Goal: Information Seeking & Learning: Learn about a topic

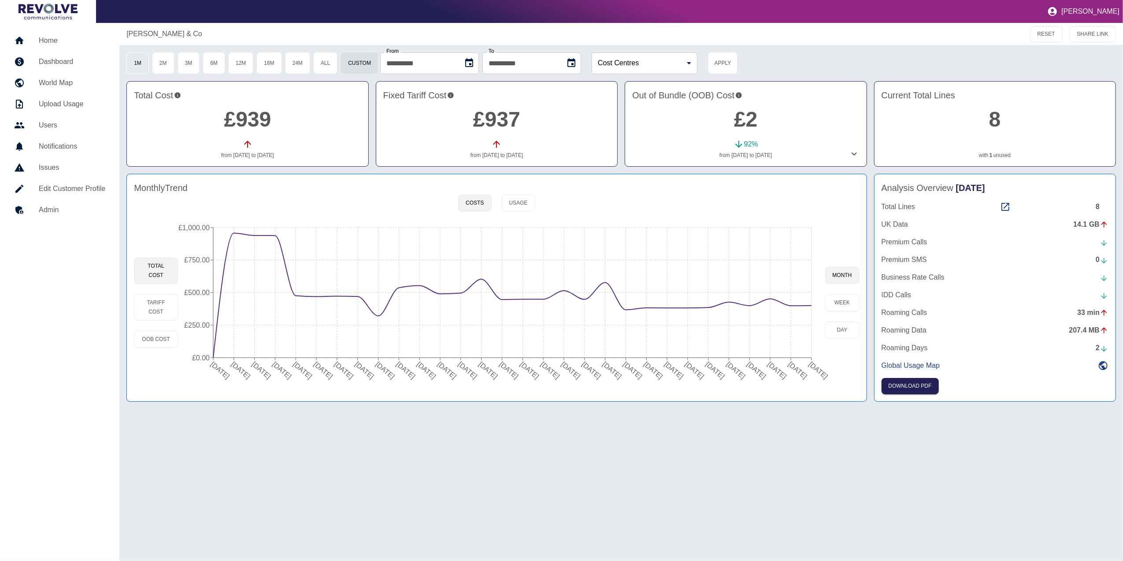
click at [136, 60] on button "1M" at bounding box center [137, 63] width 22 height 22
click at [58, 35] on h5 "Home" at bounding box center [72, 40] width 67 height 11
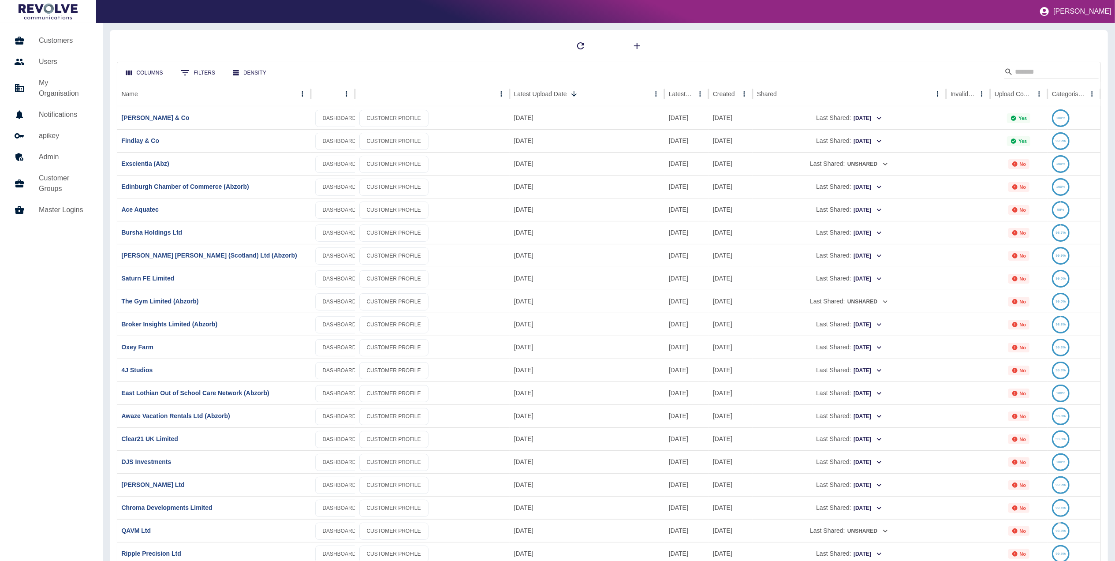
click at [83, 45] on h5 "Customers" at bounding box center [64, 40] width 50 height 11
click at [1021, 68] on input "Search" at bounding box center [1050, 72] width 71 height 14
click at [933, 37] on div at bounding box center [609, 46] width 984 height 18
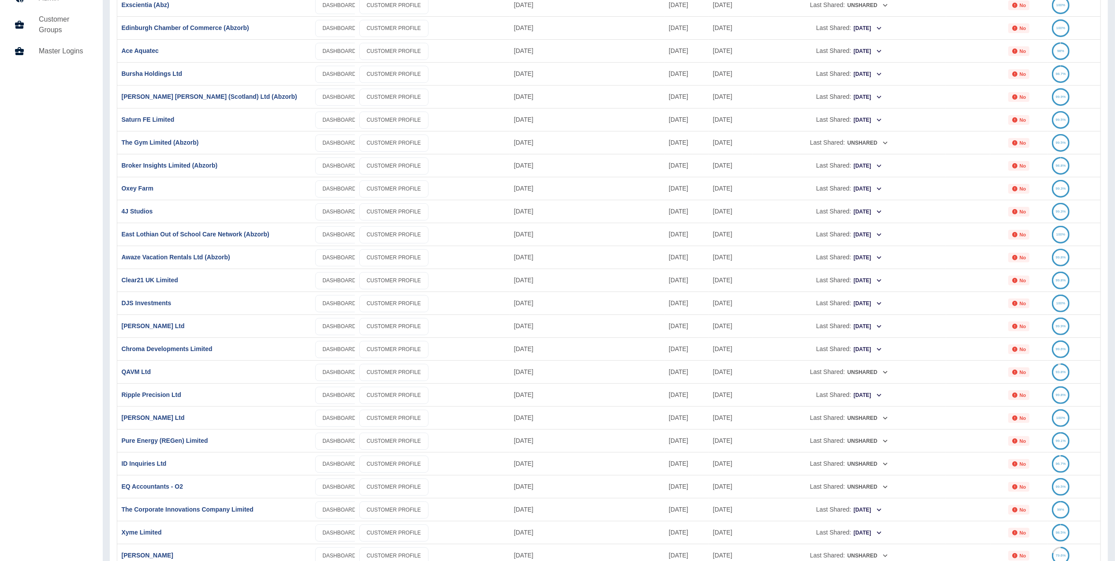
scroll to position [176, 0]
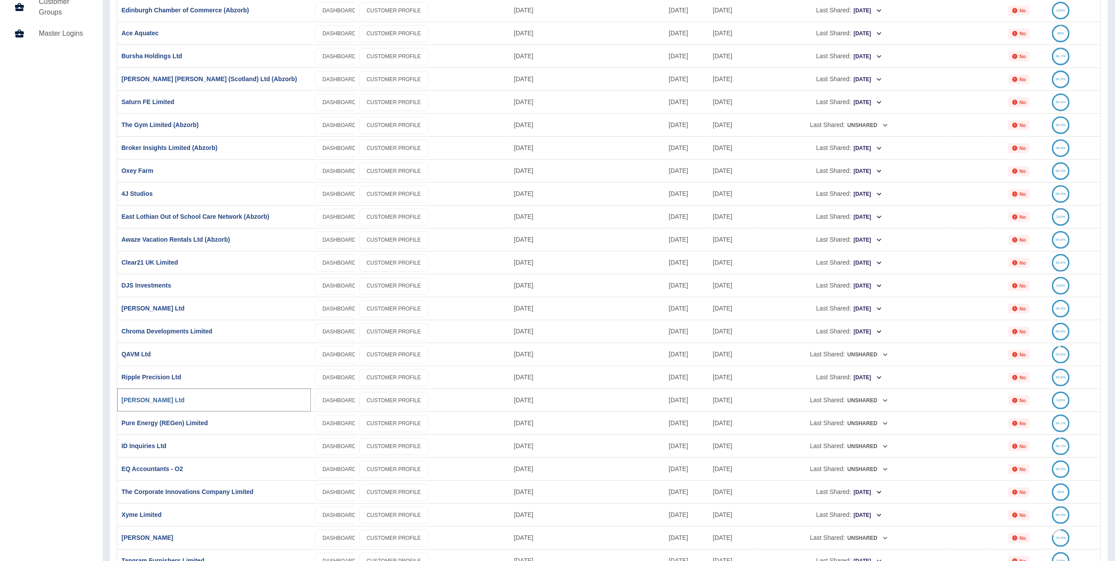
click at [146, 398] on link "[PERSON_NAME] Ltd" at bounding box center [153, 399] width 63 height 7
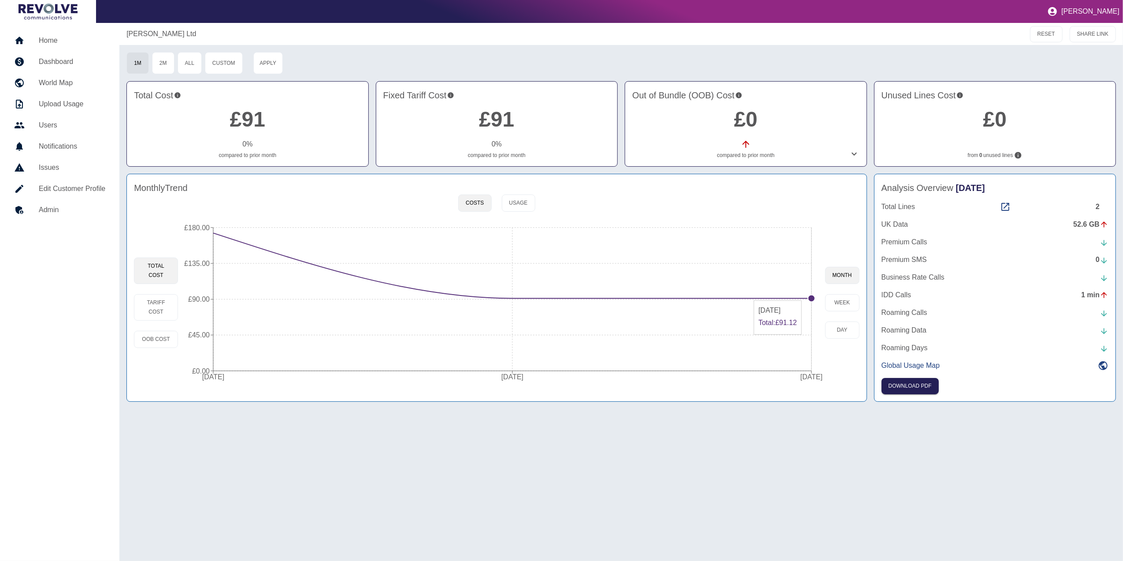
click at [808, 297] on icon "[DATE] [DATE] [DATE] £0.00 £45.00 £90.00 £135.00 £180.00" at bounding box center [501, 302] width 647 height 167
click at [811, 296] on circle at bounding box center [811, 297] width 7 height 7
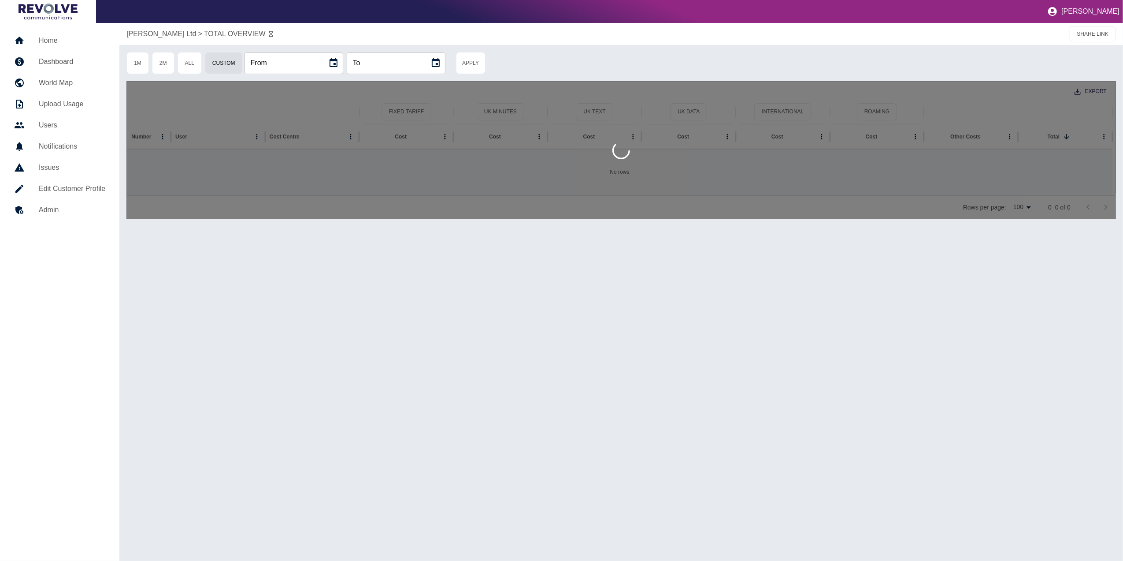
type input "**********"
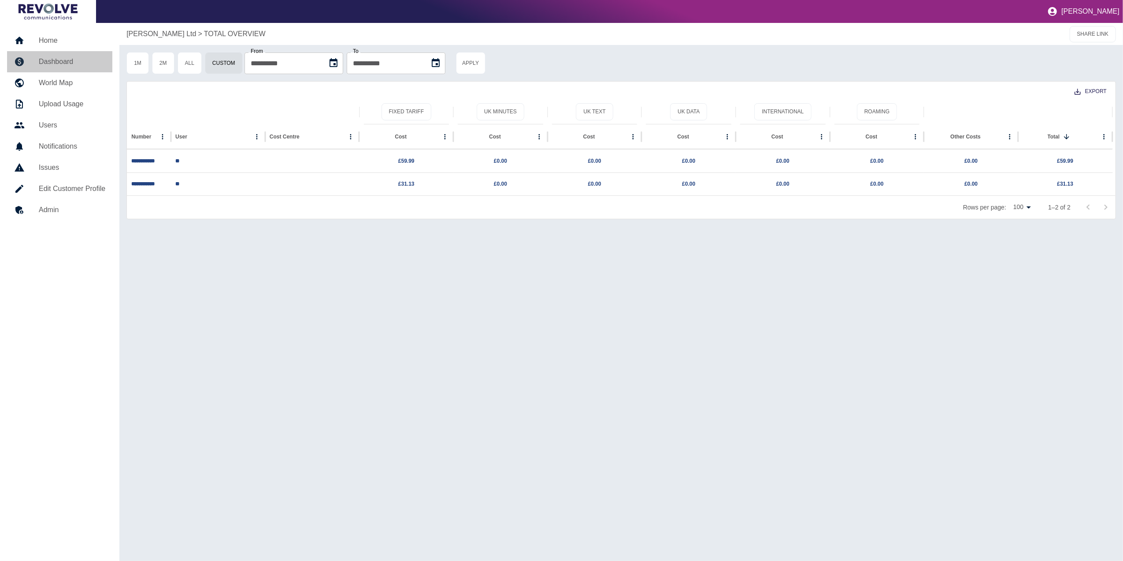
click at [62, 55] on link "Dashboard" at bounding box center [59, 61] width 105 height 21
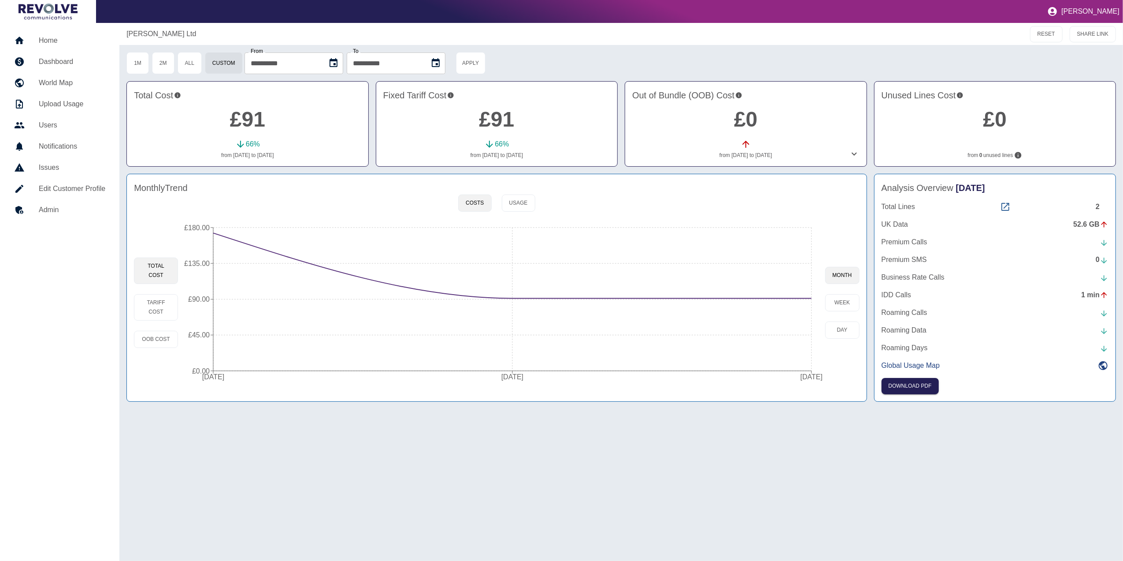
click at [1011, 205] on icon at bounding box center [1006, 206] width 11 height 11
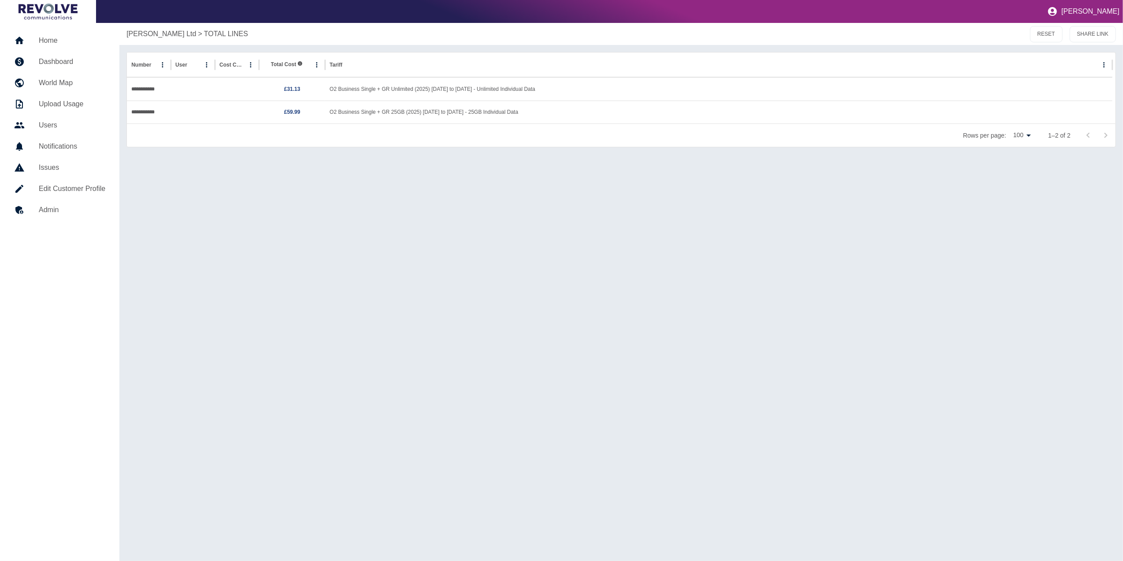
click at [90, 59] on h5 "Dashboard" at bounding box center [72, 61] width 67 height 11
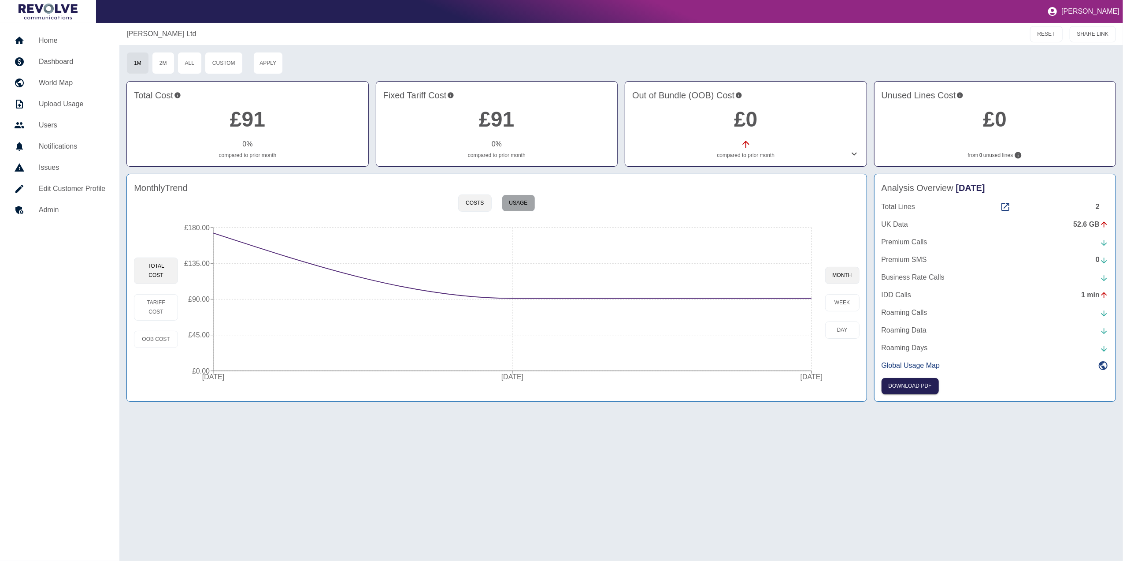
click at [523, 210] on button "Usage" at bounding box center [518, 202] width 33 height 17
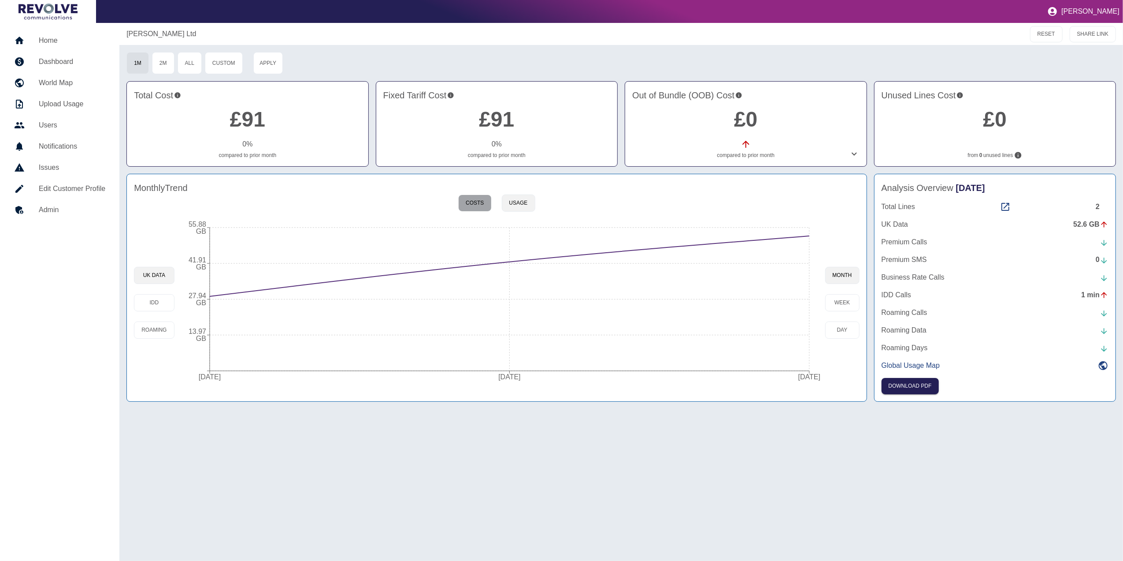
click at [485, 200] on button "Costs" at bounding box center [474, 202] width 33 height 17
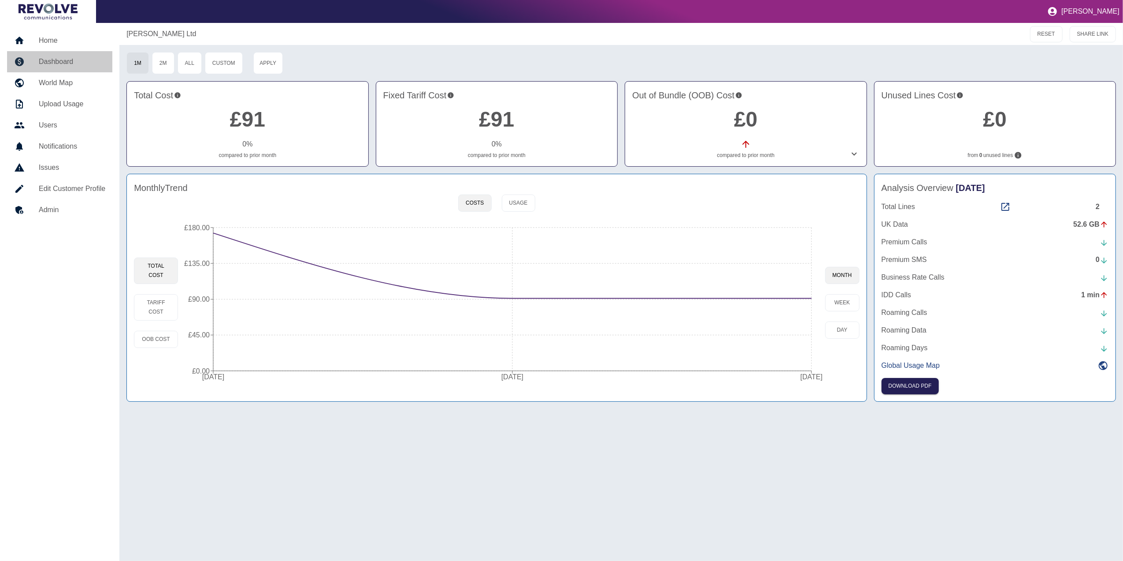
click at [67, 59] on h5 "Dashboard" at bounding box center [72, 61] width 67 height 11
click at [72, 42] on h5 "Home" at bounding box center [72, 40] width 67 height 11
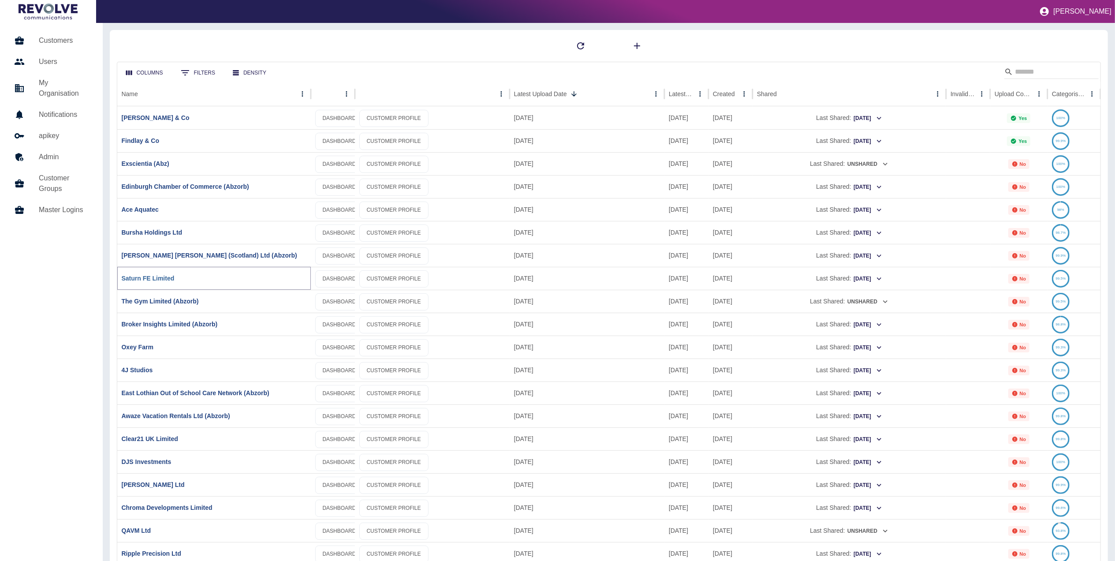
click at [160, 275] on link "Saturn FE Limited" at bounding box center [148, 278] width 53 height 7
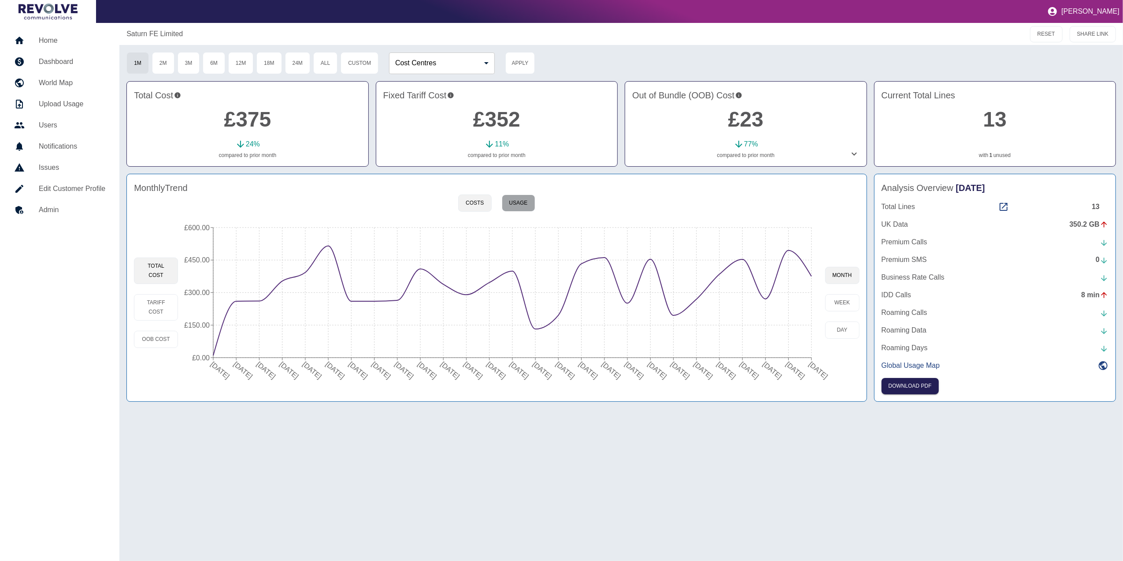
click at [528, 201] on button "Usage" at bounding box center [518, 202] width 33 height 17
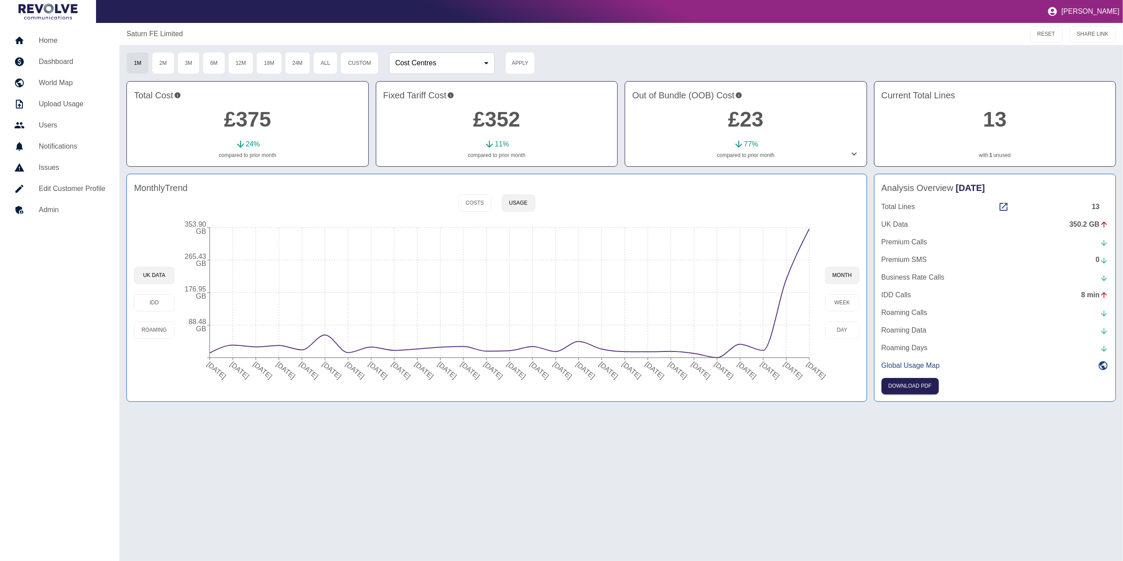
click at [853, 155] on icon at bounding box center [854, 154] width 11 height 11
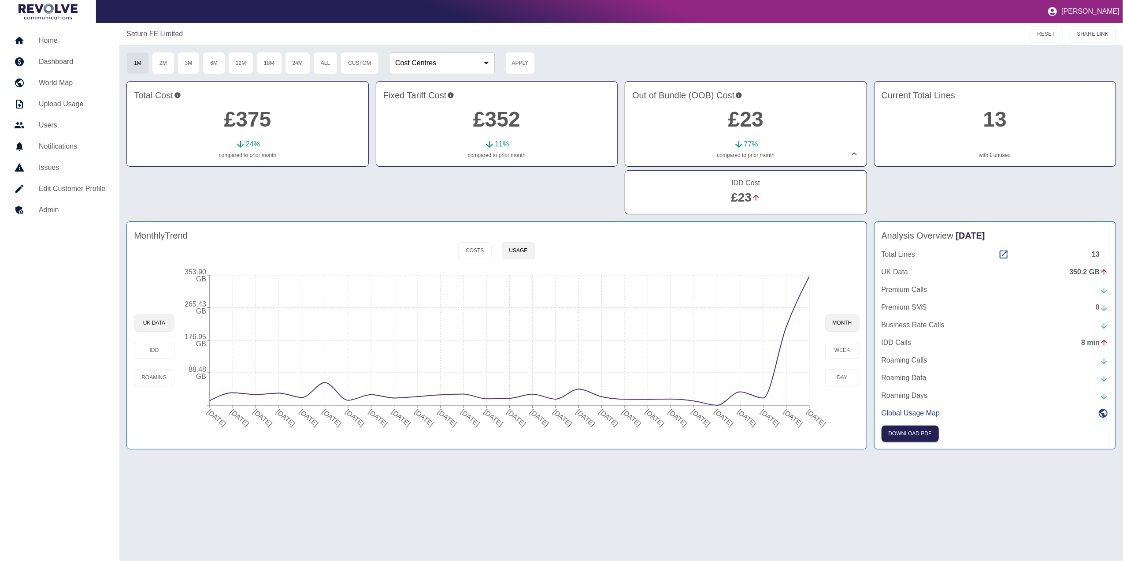
click at [853, 155] on icon at bounding box center [854, 153] width 5 height 3
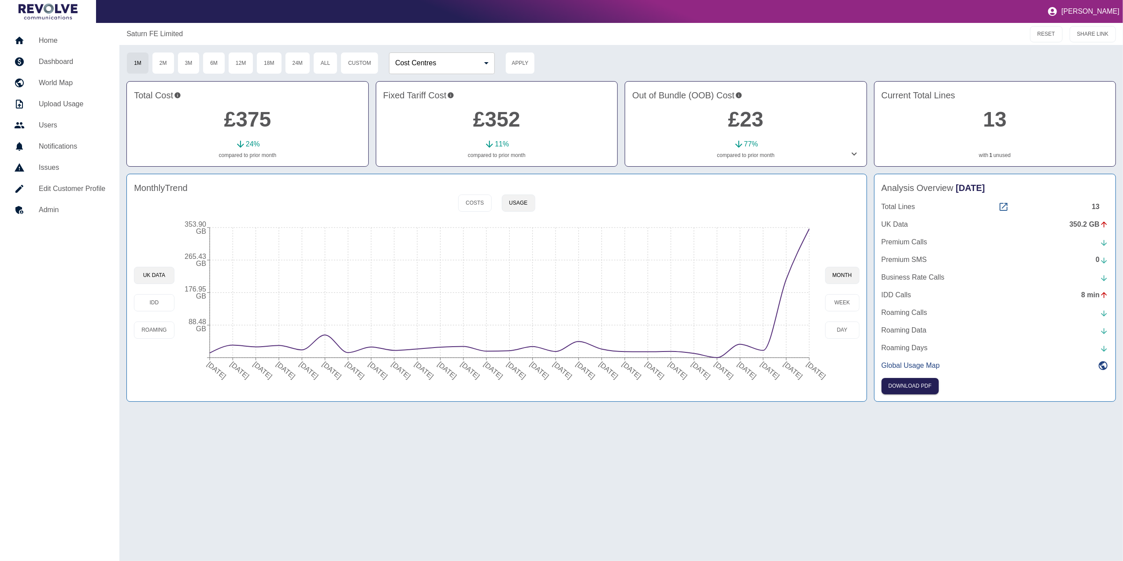
click at [1007, 207] on icon at bounding box center [1004, 206] width 11 height 11
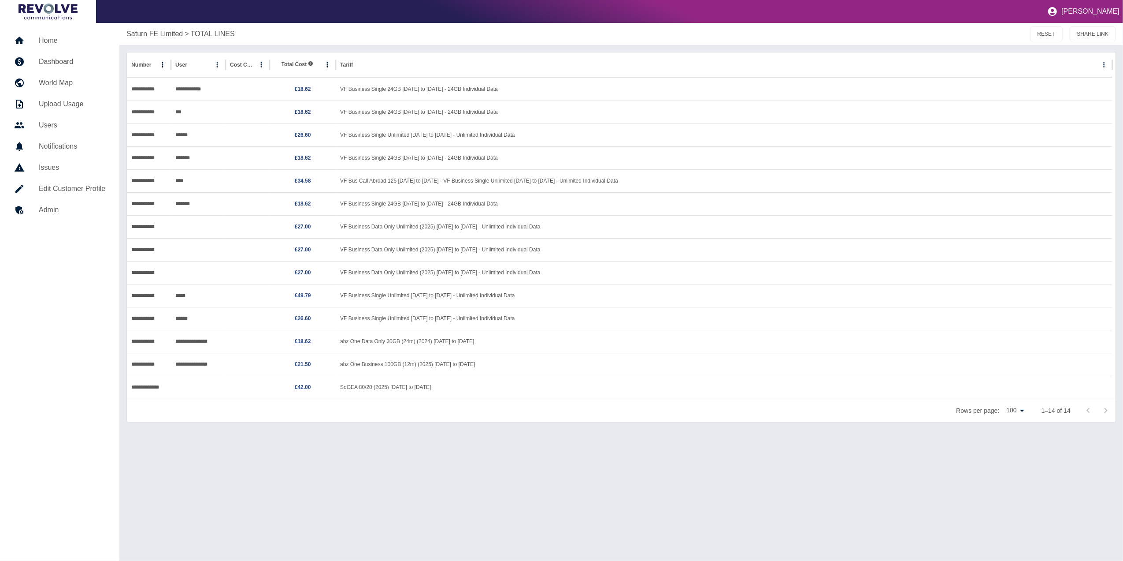
click at [65, 57] on h5 "Dashboard" at bounding box center [72, 61] width 67 height 11
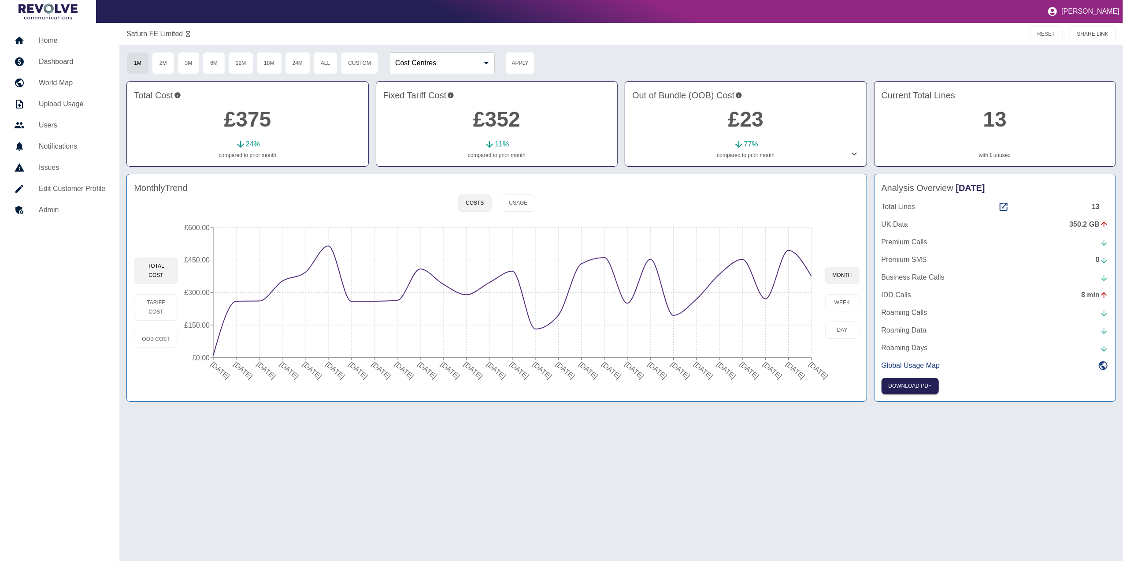
click at [67, 34] on link "Home" at bounding box center [59, 40] width 105 height 21
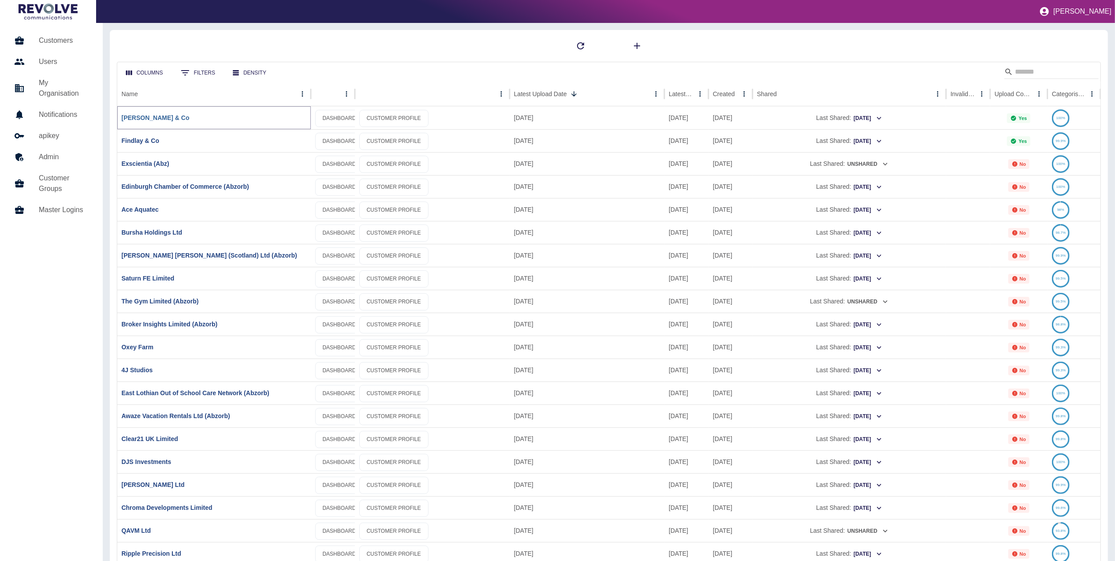
click at [138, 117] on link "[PERSON_NAME] & Co" at bounding box center [156, 117] width 68 height 7
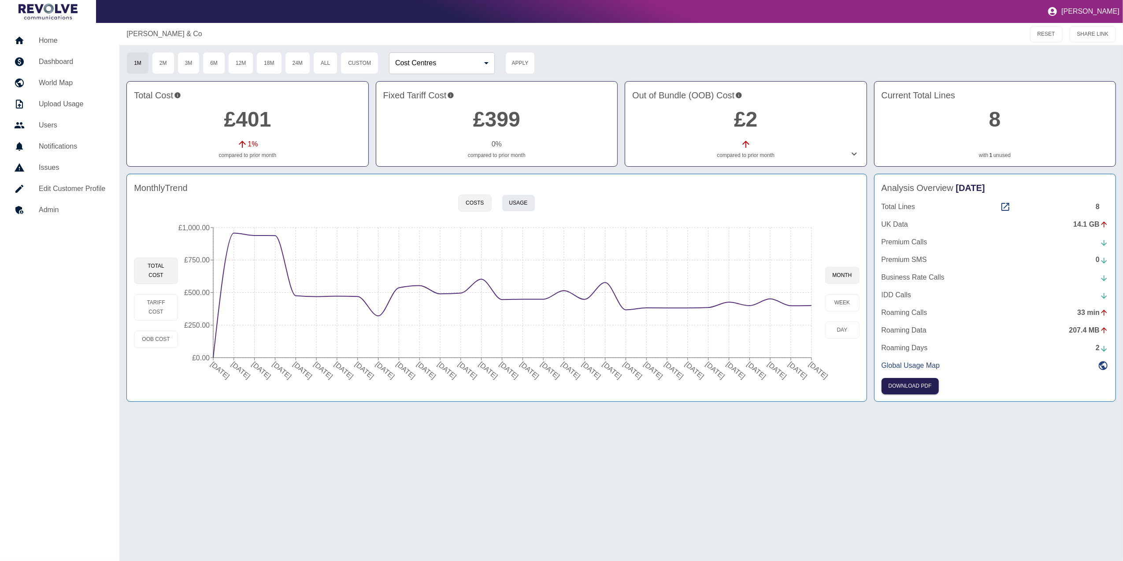
click at [525, 205] on button "Usage" at bounding box center [518, 202] width 33 height 17
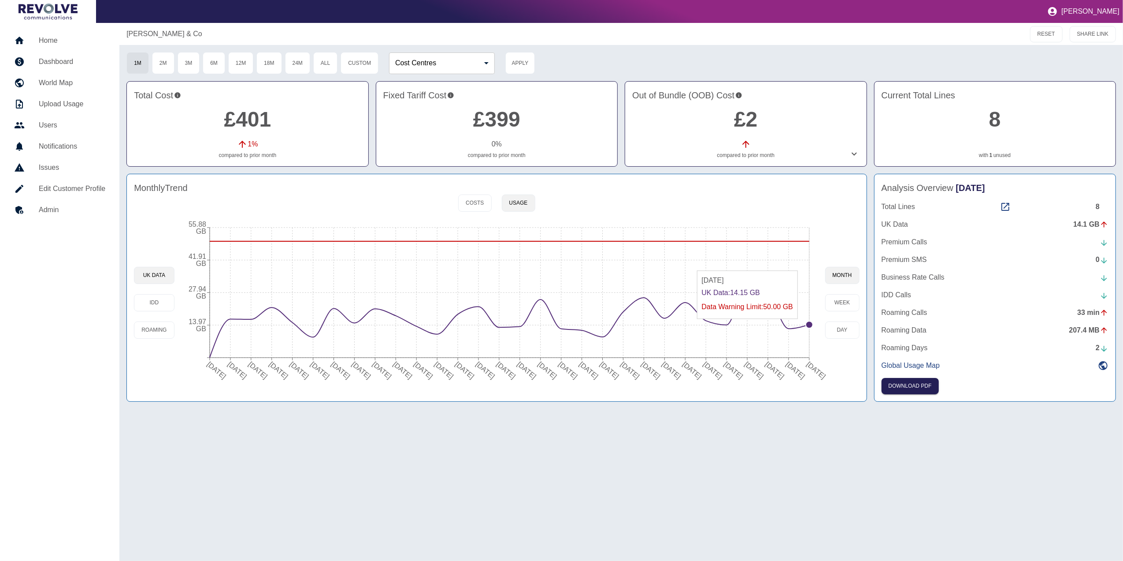
click at [812, 324] on circle at bounding box center [809, 324] width 7 height 7
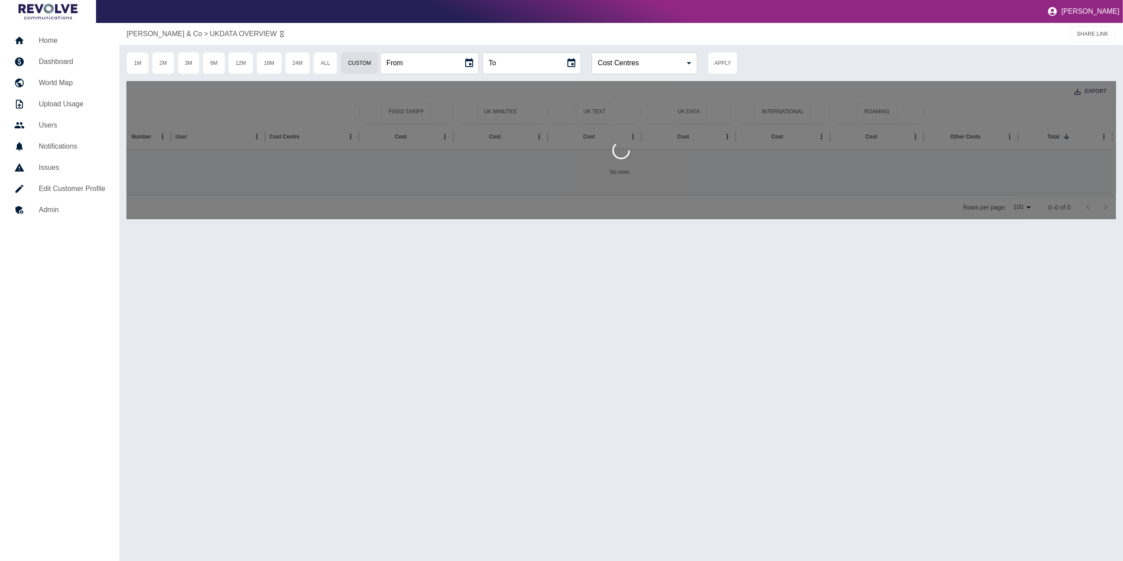
type input "**********"
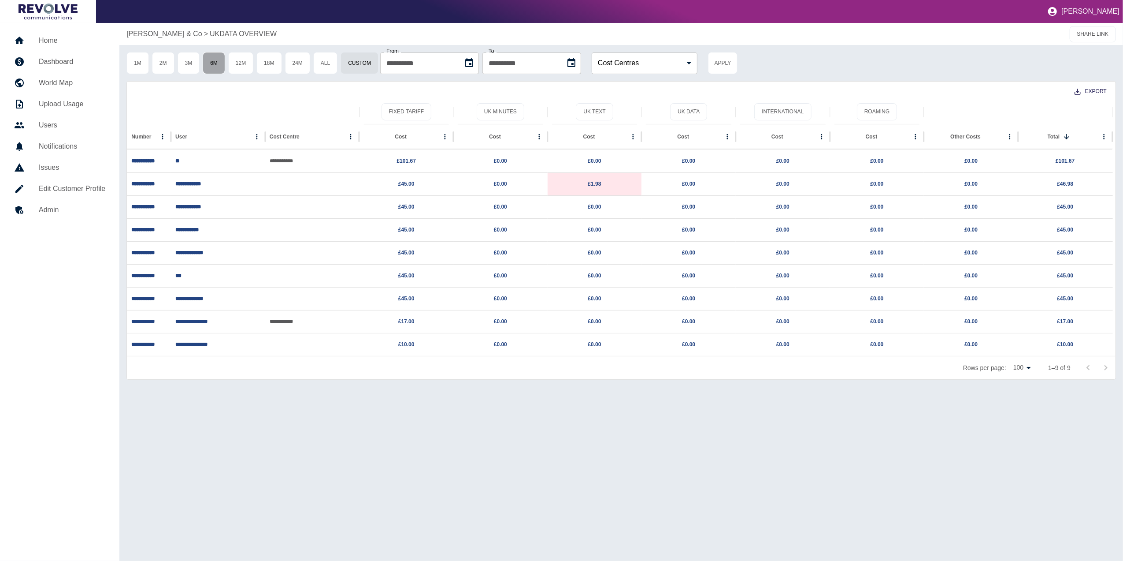
click at [219, 70] on button "6M" at bounding box center [214, 63] width 22 height 22
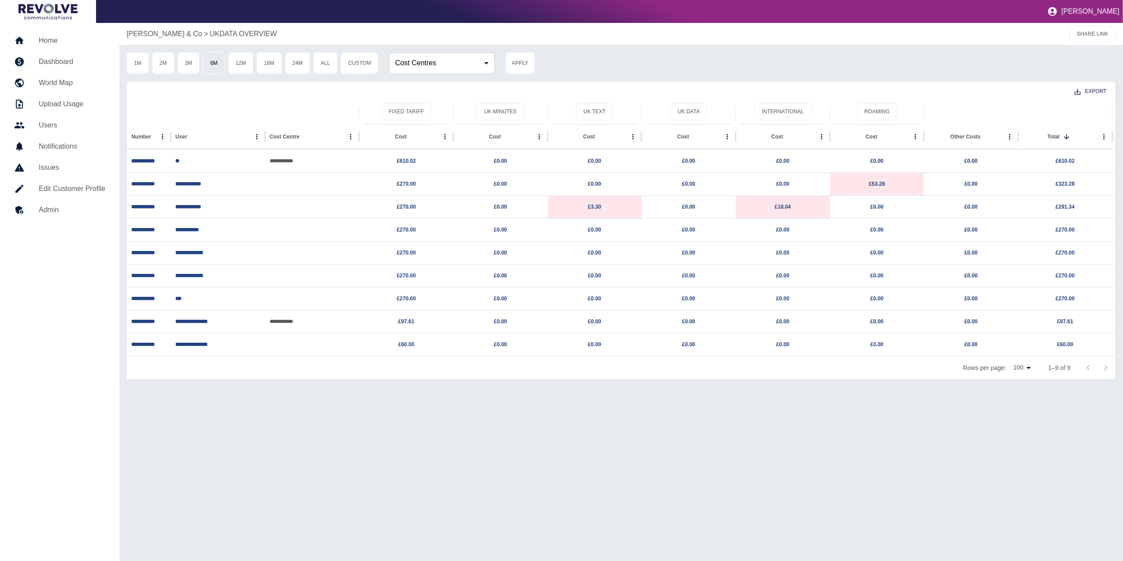
click at [212, 61] on button "6M" at bounding box center [214, 63] width 22 height 22
click at [693, 107] on button "UK Data" at bounding box center [688, 111] width 37 height 17
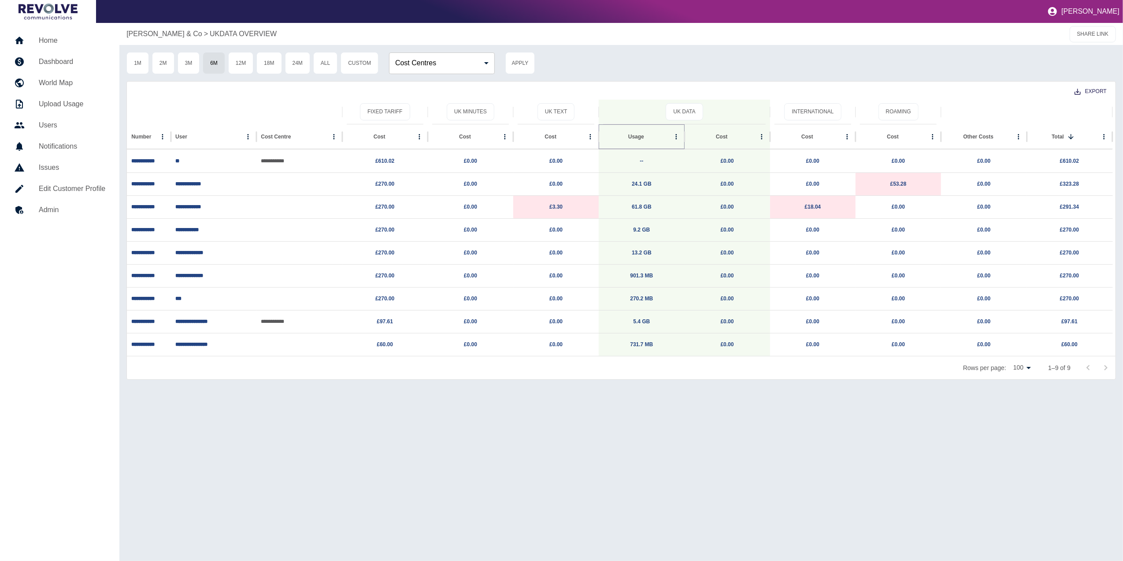
click at [649, 136] on icon "Sort" at bounding box center [651, 136] width 5 height 5
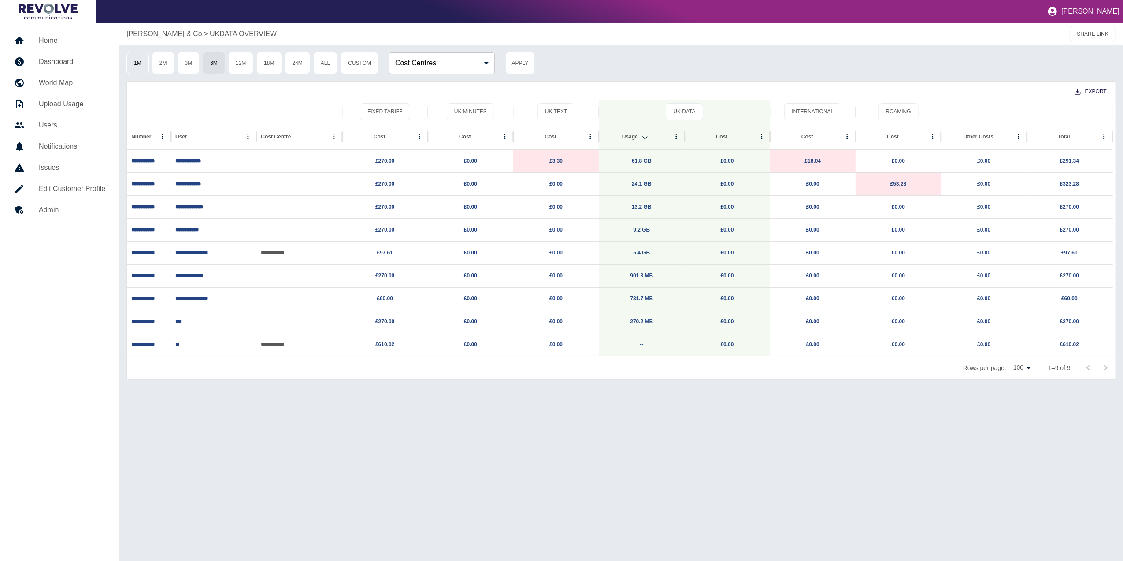
click at [145, 55] on button "1M" at bounding box center [137, 63] width 22 height 22
click at [219, 60] on button "6M" at bounding box center [214, 63] width 22 height 22
click at [810, 112] on button "International" at bounding box center [813, 111] width 57 height 17
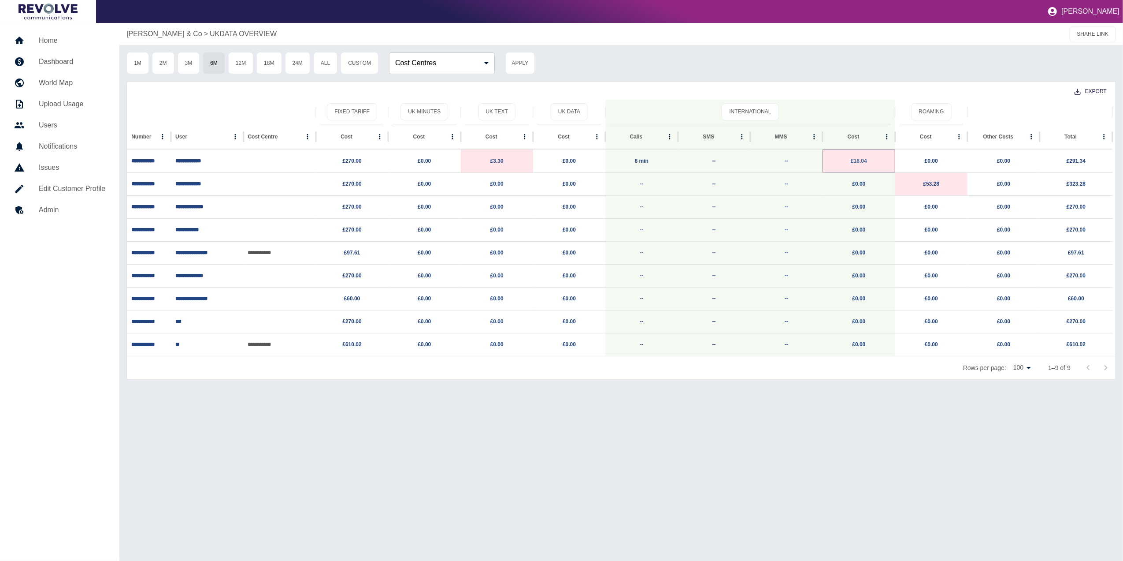
click at [863, 162] on link "£18.04" at bounding box center [859, 161] width 16 height 6
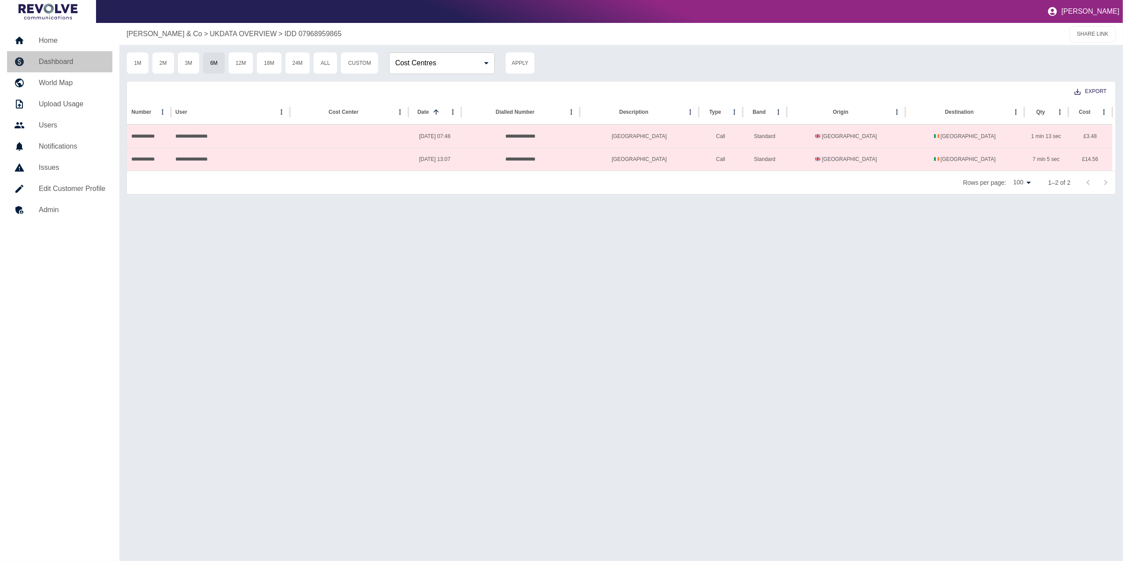
click at [81, 67] on link "Dashboard" at bounding box center [59, 61] width 105 height 21
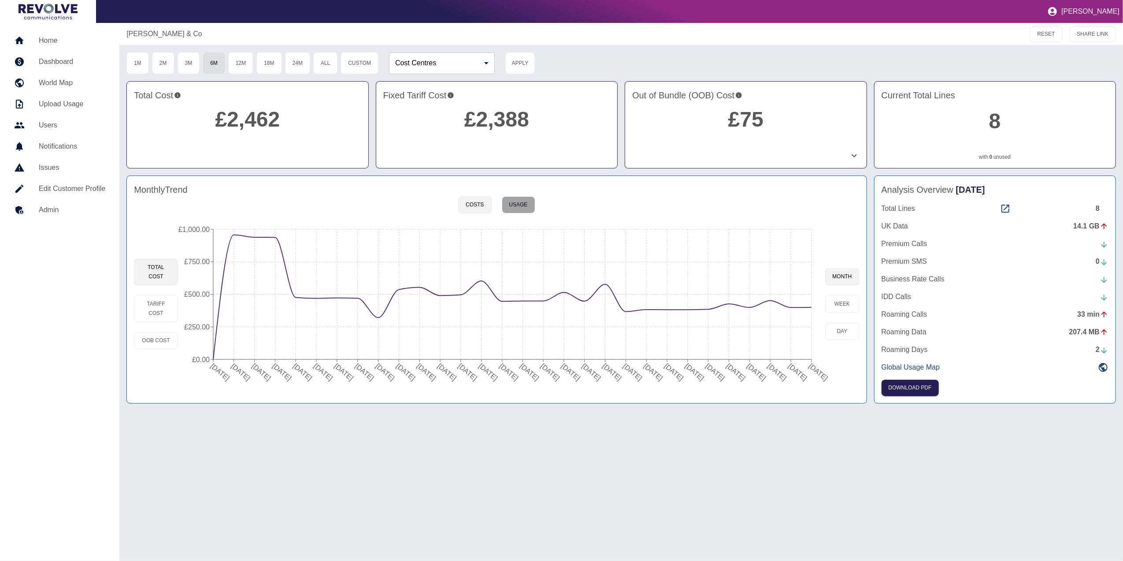
click at [524, 200] on button "Usage" at bounding box center [518, 204] width 33 height 17
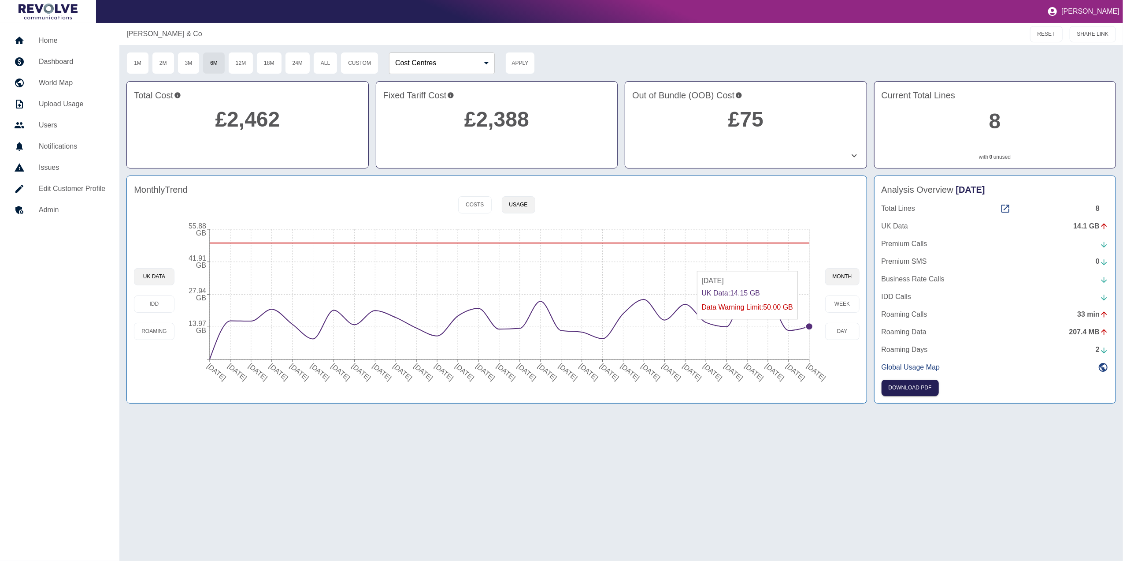
click at [810, 324] on circle at bounding box center [809, 326] width 7 height 7
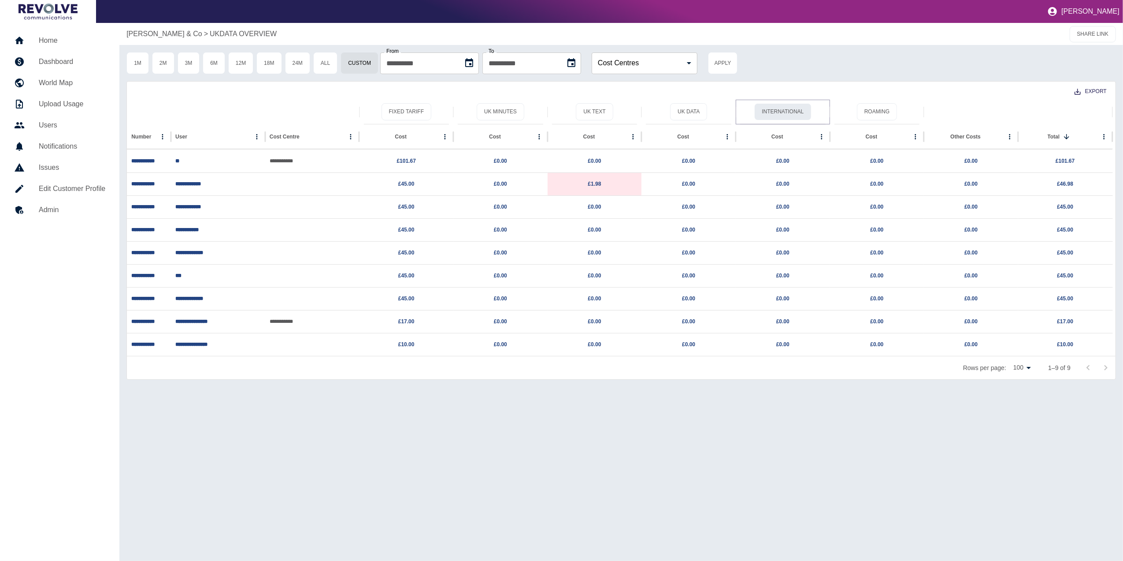
click at [805, 111] on button "International" at bounding box center [783, 111] width 57 height 17
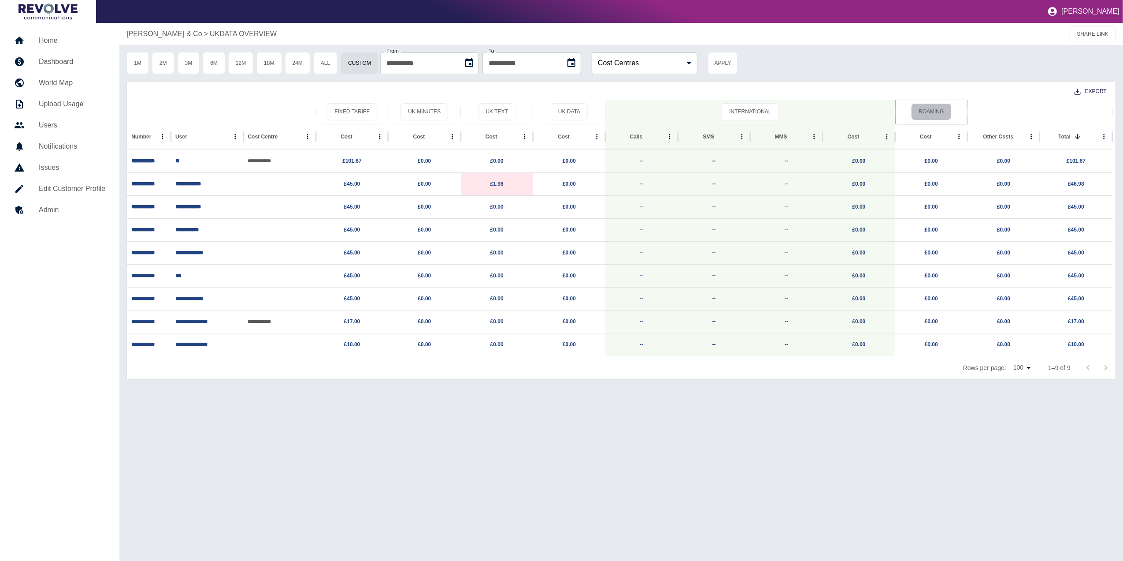
click at [930, 110] on button "Roaming" at bounding box center [931, 111] width 40 height 17
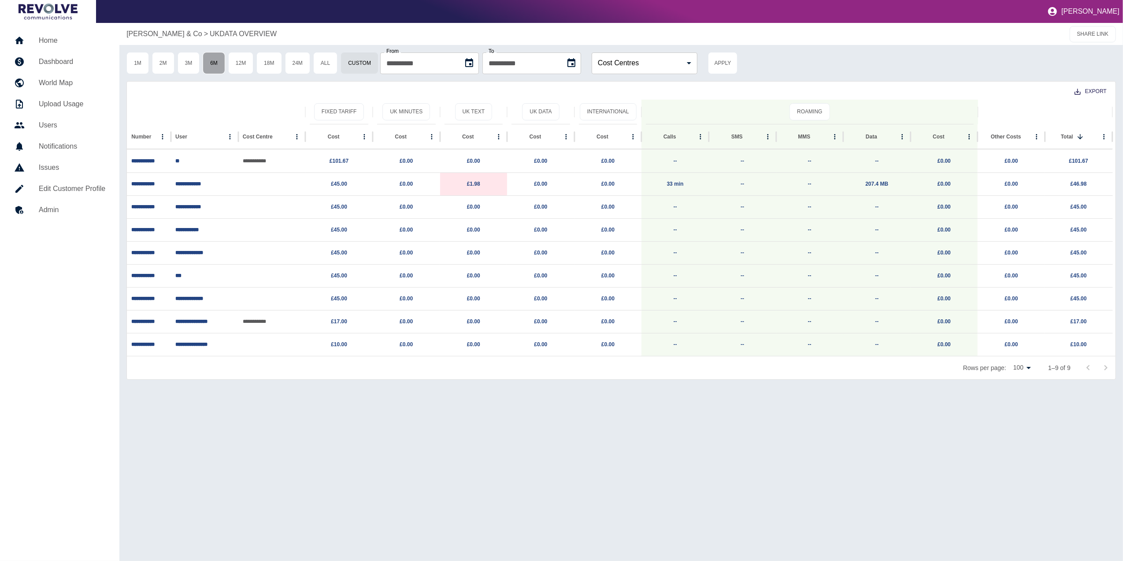
click at [224, 62] on button "6M" at bounding box center [214, 63] width 22 height 22
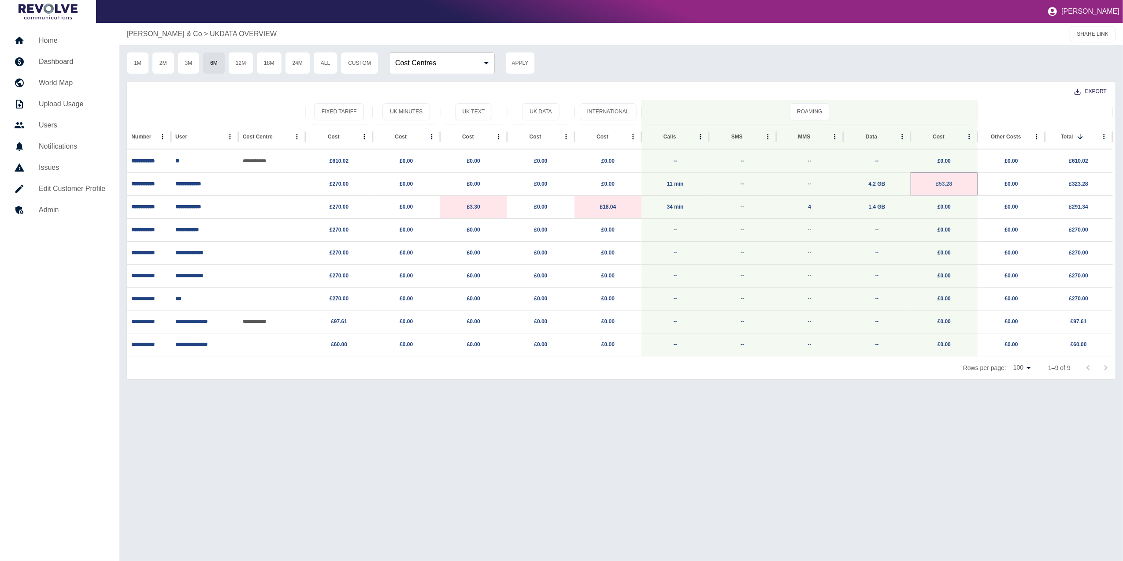
click at [948, 182] on link "£53.28" at bounding box center [945, 184] width 16 height 6
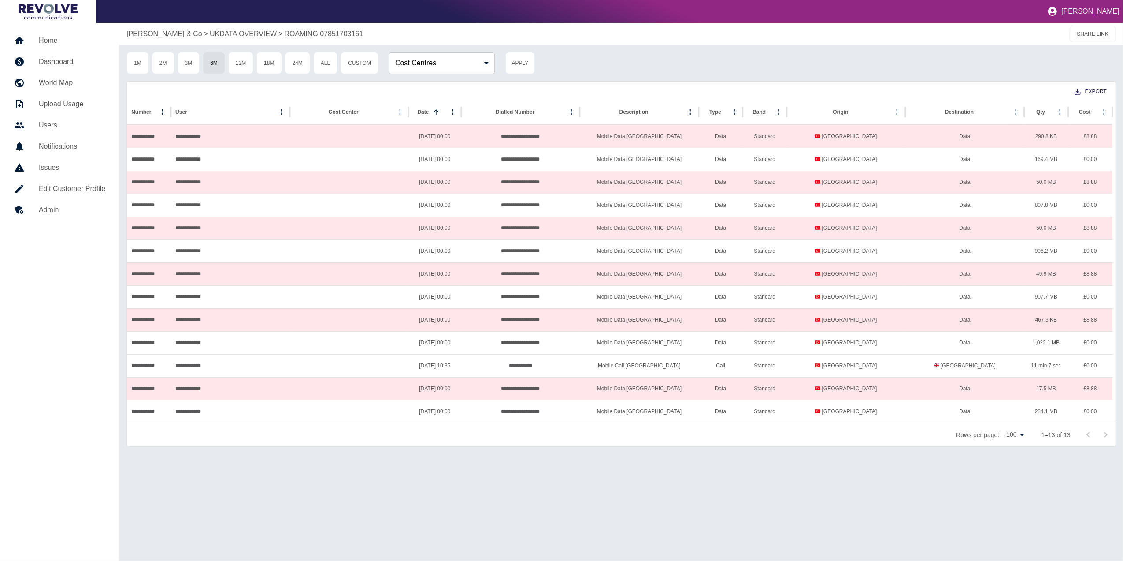
click at [71, 60] on h5 "Dashboard" at bounding box center [72, 61] width 67 height 11
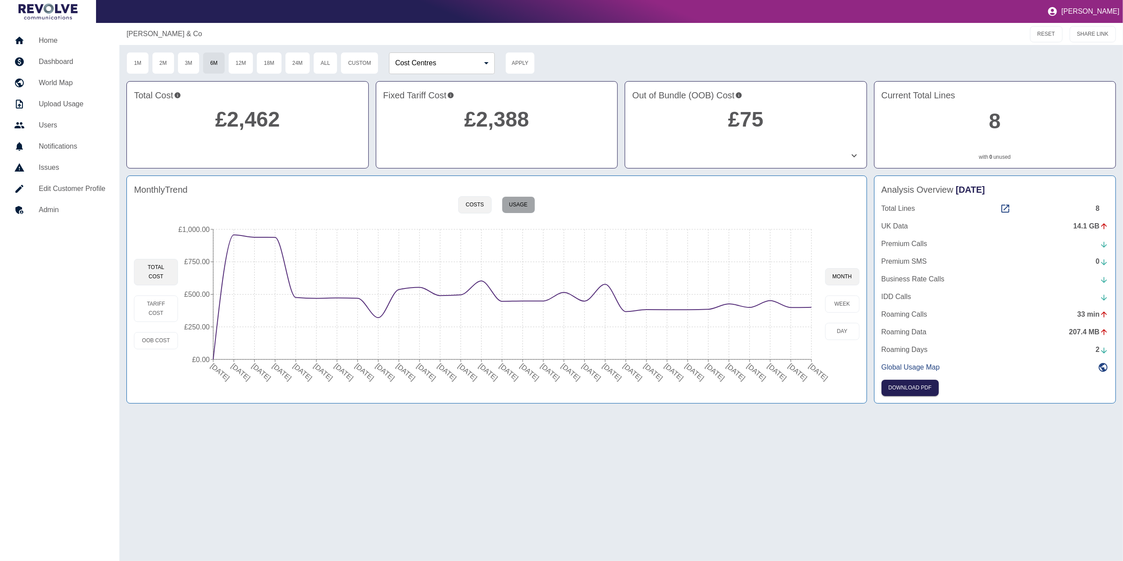
click at [515, 209] on button "Usage" at bounding box center [518, 204] width 33 height 17
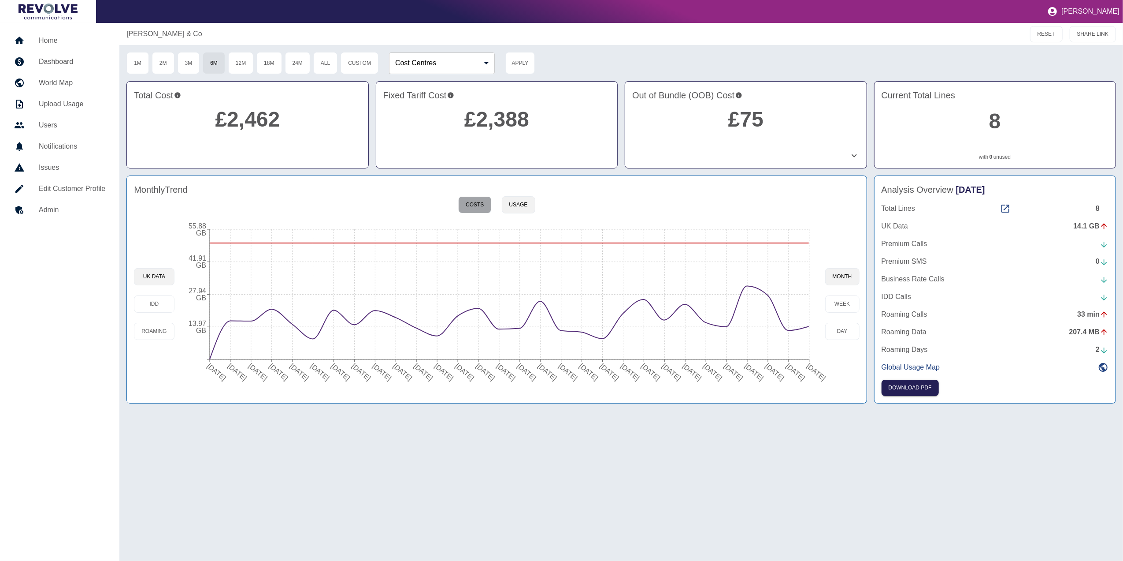
click at [476, 205] on button "Costs" at bounding box center [474, 204] width 33 height 17
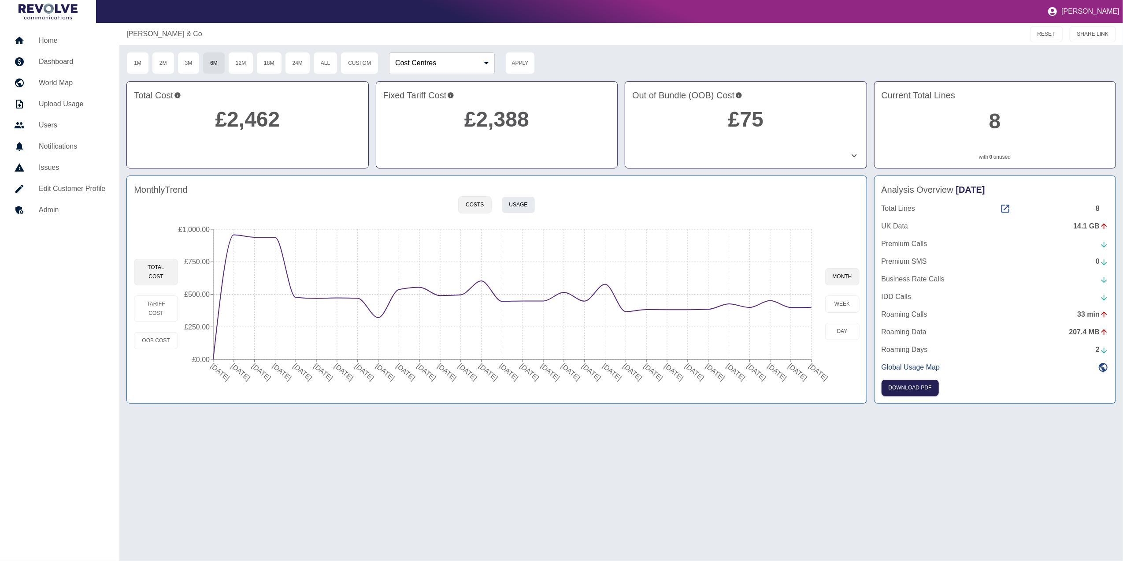
click at [522, 201] on button "Usage" at bounding box center [518, 204] width 33 height 17
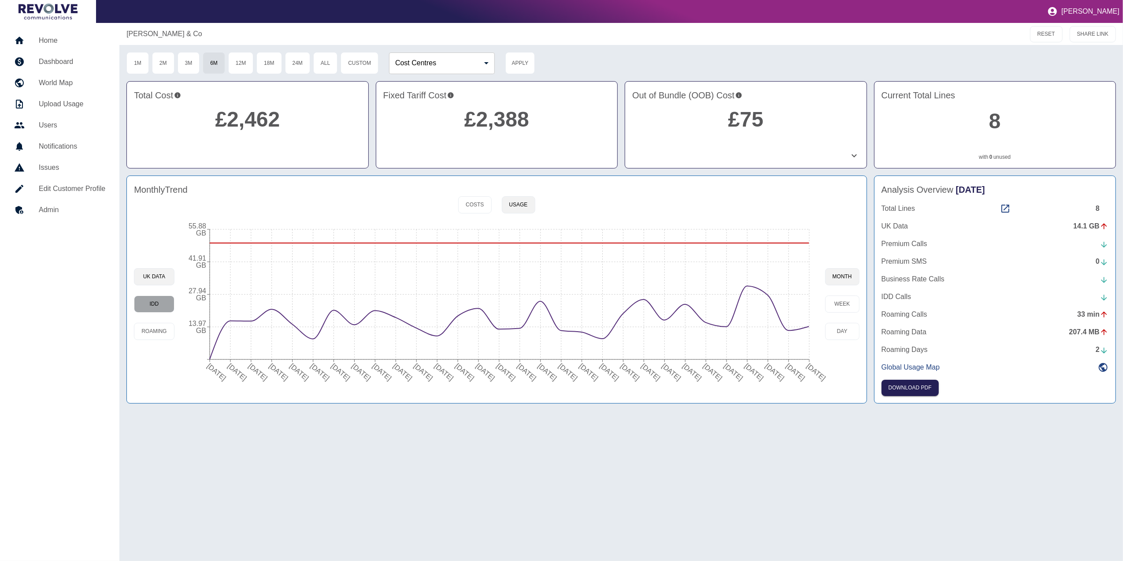
click at [160, 305] on button "IDD" at bounding box center [154, 303] width 40 height 17
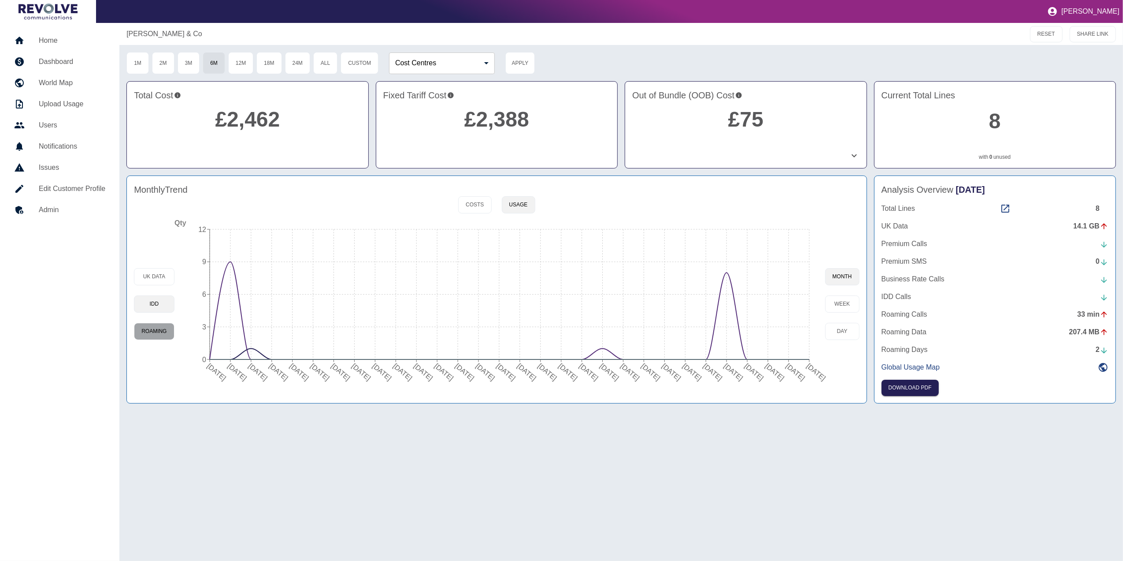
click at [146, 334] on button "Roaming" at bounding box center [154, 331] width 40 height 17
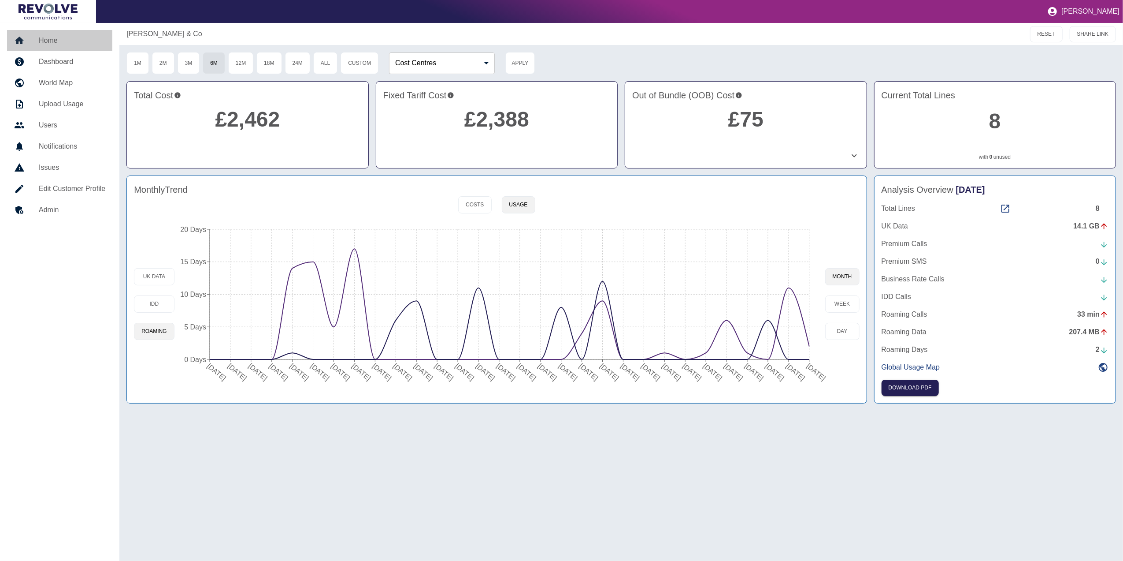
click at [63, 38] on h5 "Home" at bounding box center [72, 40] width 67 height 11
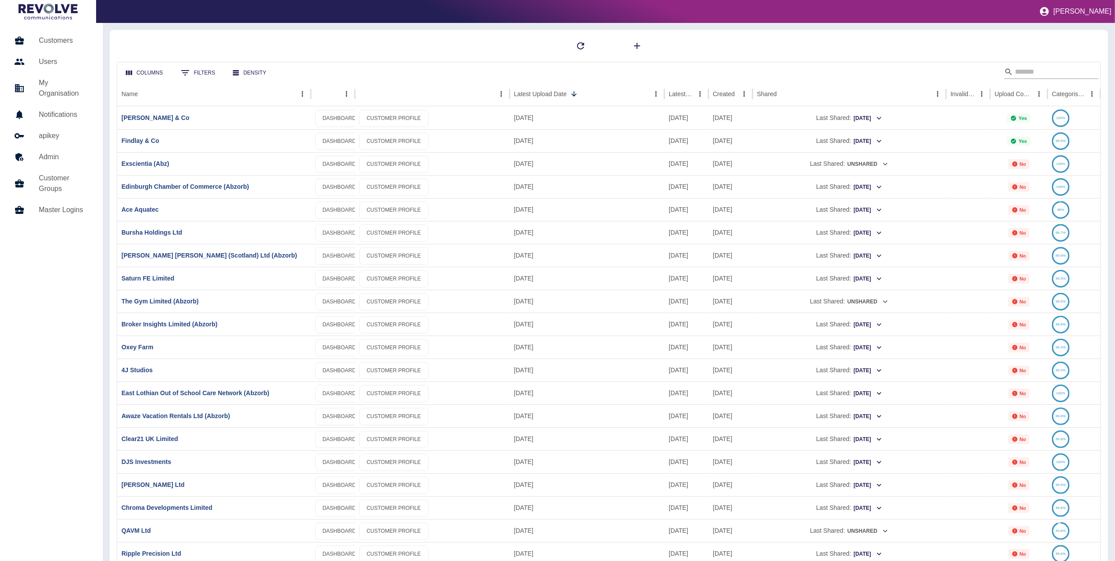
click at [1035, 69] on input "Search" at bounding box center [1050, 72] width 71 height 14
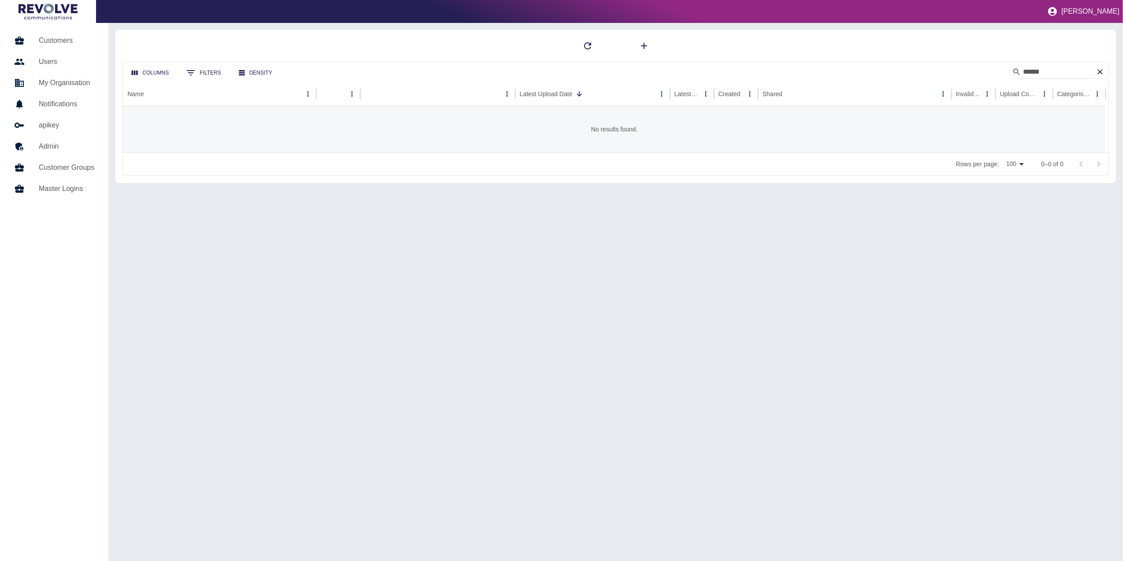
click at [774, 46] on div at bounding box center [616, 46] width 987 height 18
click at [1049, 71] on input "******" at bounding box center [1058, 72] width 71 height 14
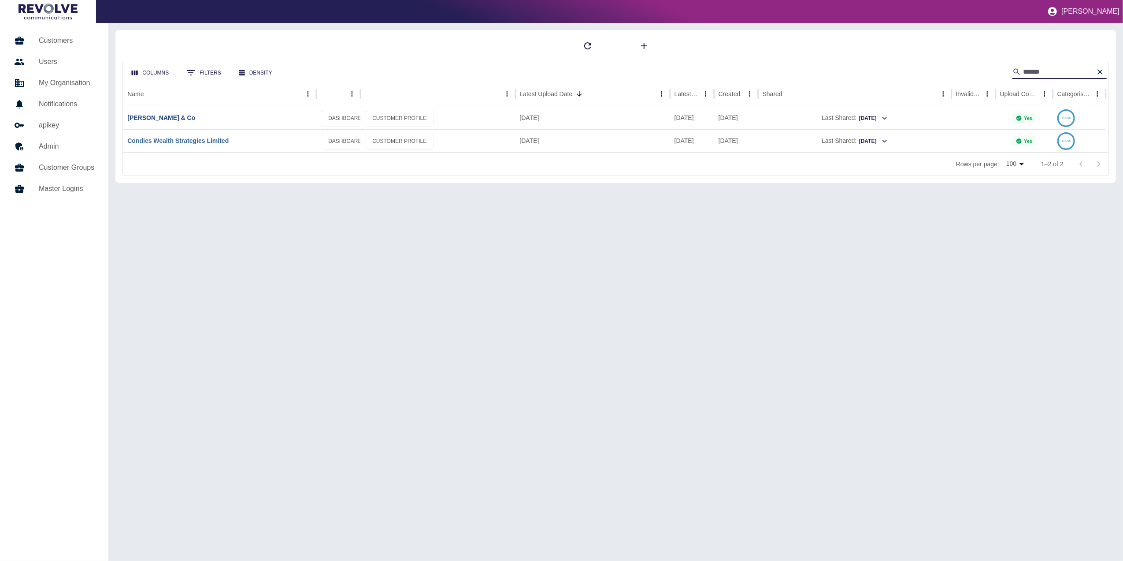
type input "******"
click at [227, 140] on link "Condies Wealth Strategies Limited" at bounding box center [177, 140] width 101 height 7
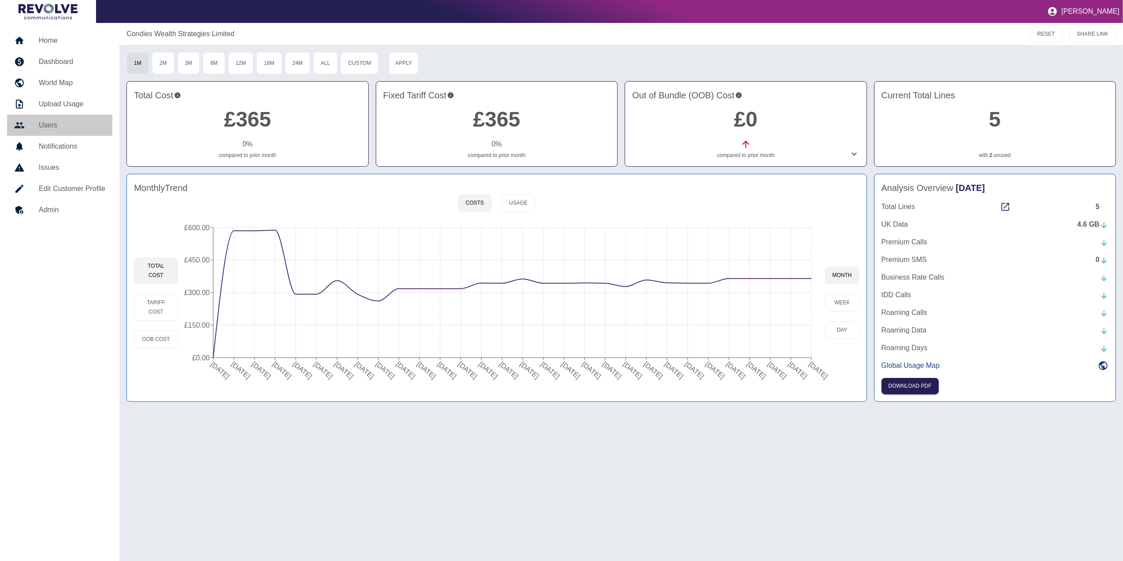
click at [67, 130] on link "Users" at bounding box center [59, 125] width 105 height 21
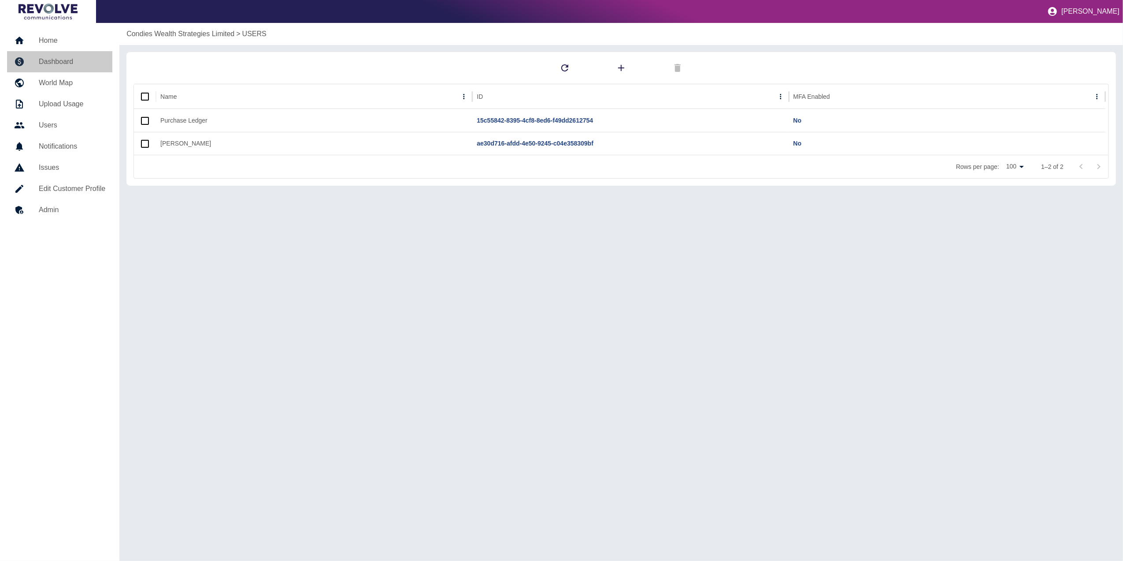
click at [82, 58] on h5 "Dashboard" at bounding box center [72, 61] width 67 height 11
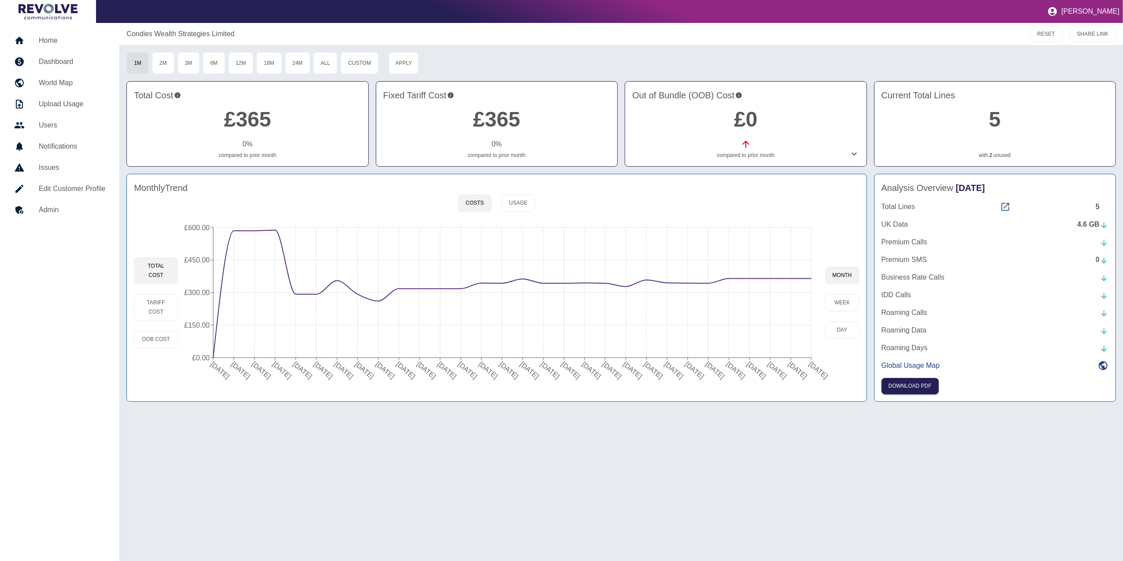
click at [1007, 211] on icon at bounding box center [1006, 207] width 8 height 8
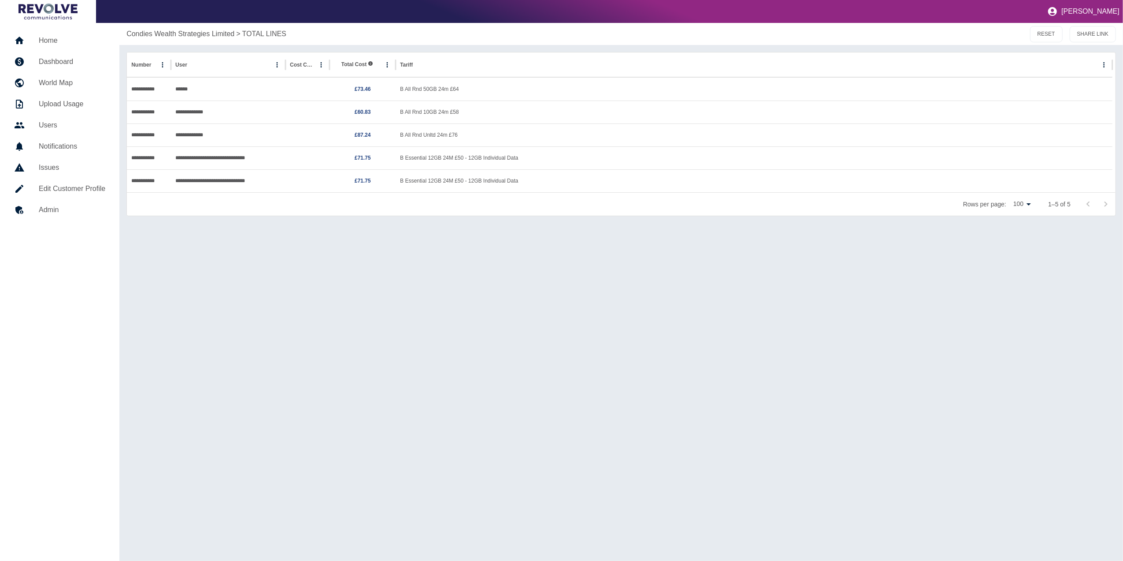
click at [49, 58] on h5 "Dashboard" at bounding box center [72, 61] width 67 height 11
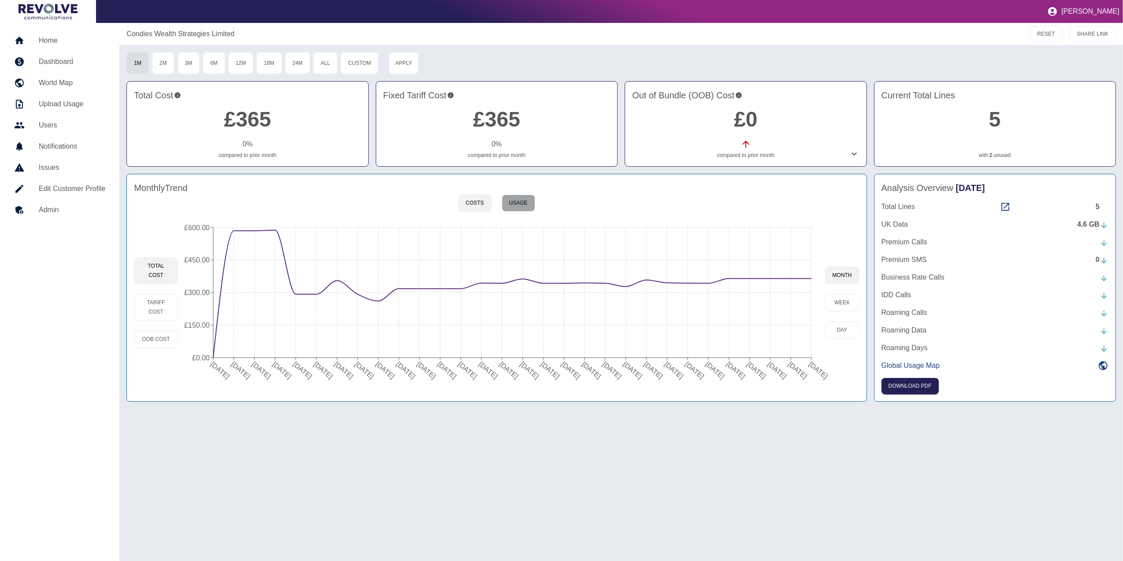
click at [522, 200] on button "Usage" at bounding box center [518, 202] width 33 height 17
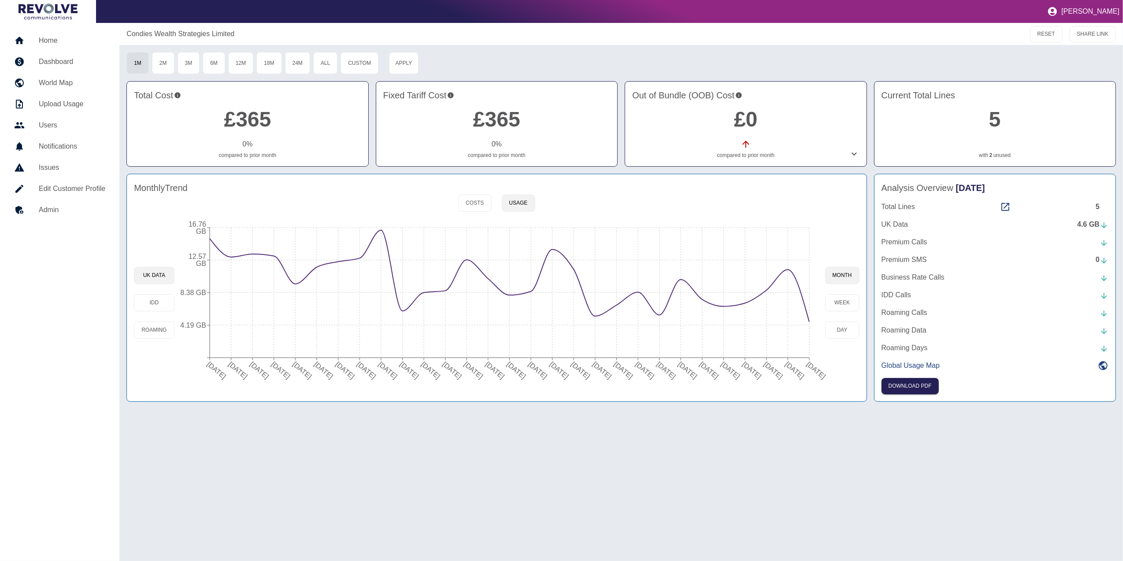
click at [813, 322] on icon "[DATE] [DATE] [DATE] [DATE] [DATE] [DATE] [DATE] [DATE] [DATE] [DATE] [DATE] [D…" at bounding box center [499, 302] width 648 height 167
click at [810, 320] on circle at bounding box center [809, 321] width 7 height 7
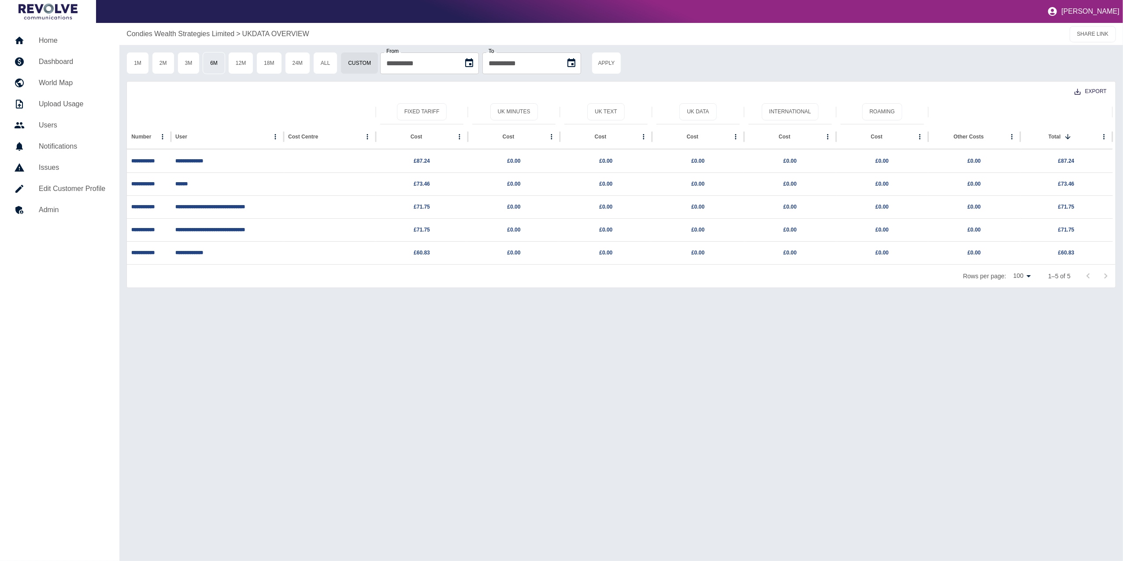
click at [219, 67] on button "6M" at bounding box center [214, 63] width 22 height 22
click at [700, 113] on button "UK Data" at bounding box center [698, 111] width 37 height 17
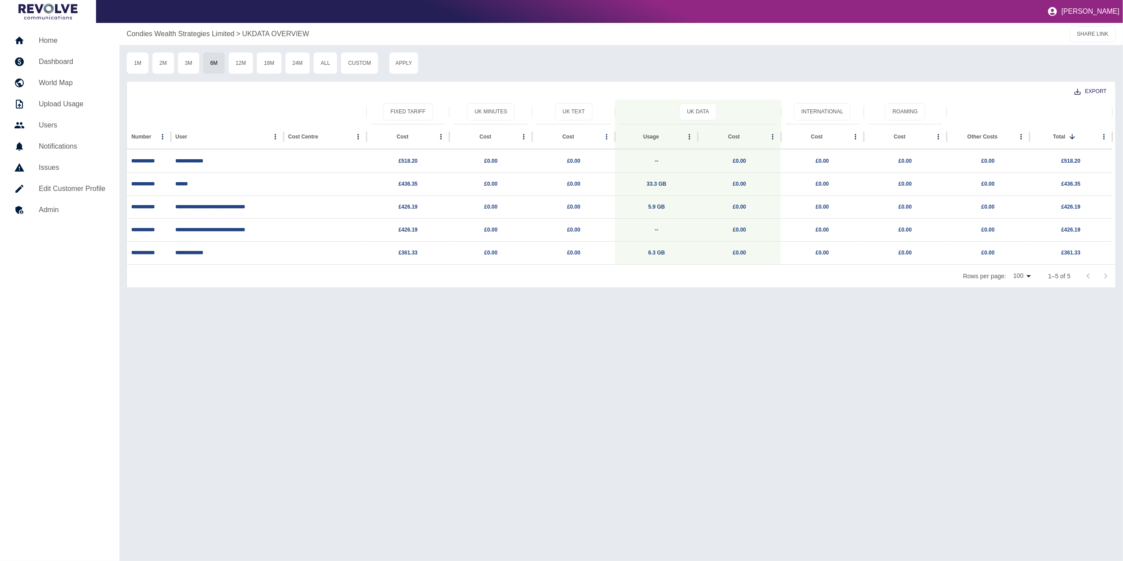
click at [68, 67] on link "Dashboard" at bounding box center [59, 61] width 105 height 21
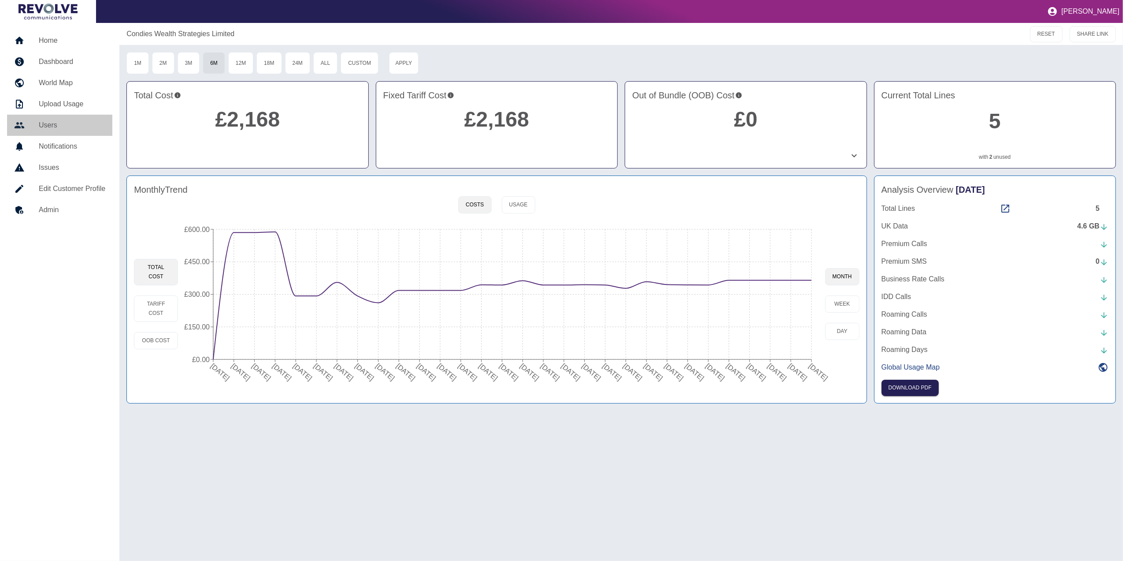
click at [72, 115] on link "Users" at bounding box center [59, 125] width 105 height 21
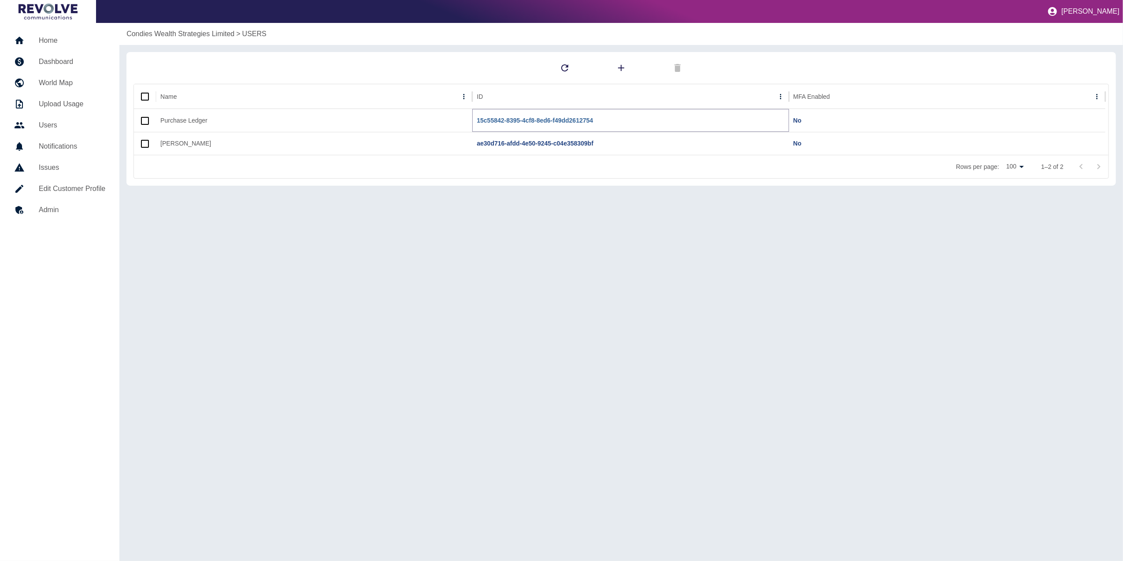
click at [499, 121] on link "15c55842-8395-4cf8-8ed6-f49dd2612754" at bounding box center [535, 120] width 116 height 7
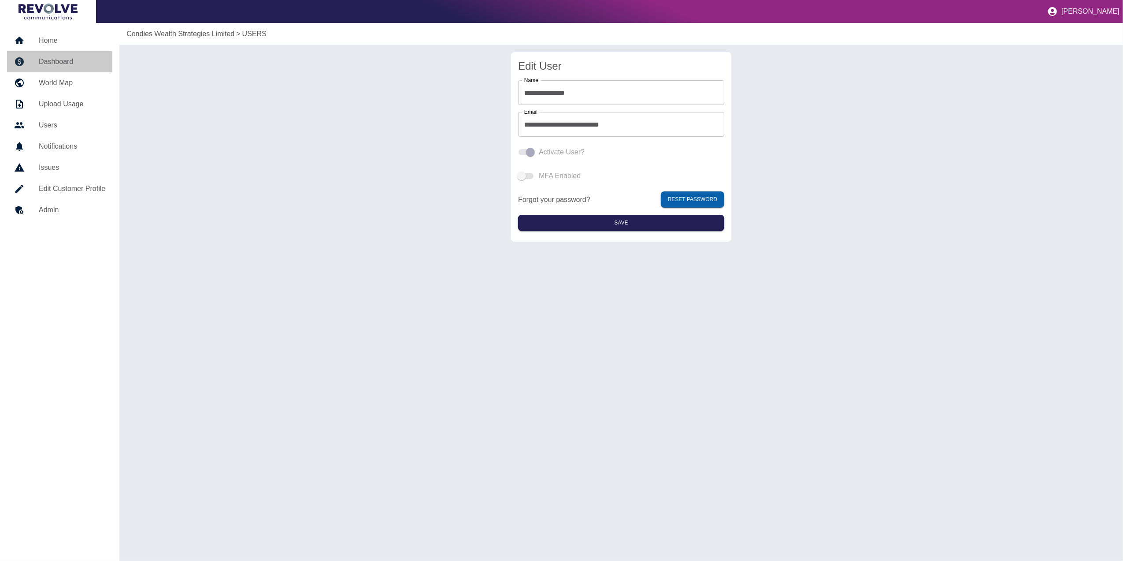
click at [68, 67] on link "Dashboard" at bounding box center [59, 61] width 105 height 21
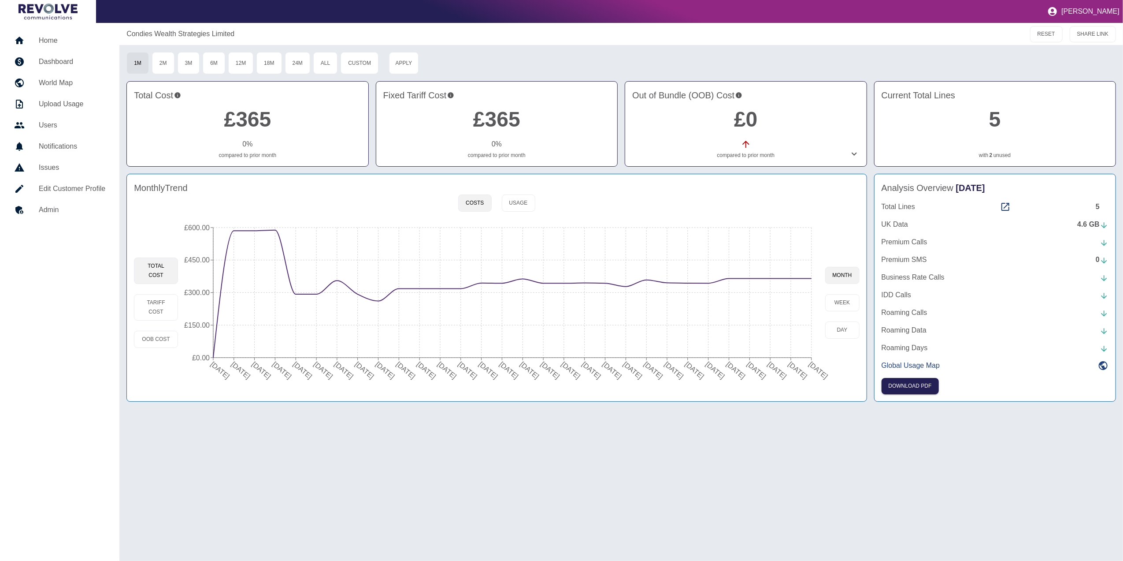
click at [794, 462] on div "Condies Wealth Strategies Limited RESET SHARE LINK 1M 2M 3M 6M 12M 18M 24M All …" at bounding box center [621, 292] width 1004 height 538
click at [55, 40] on h5 "Home" at bounding box center [72, 40] width 67 height 11
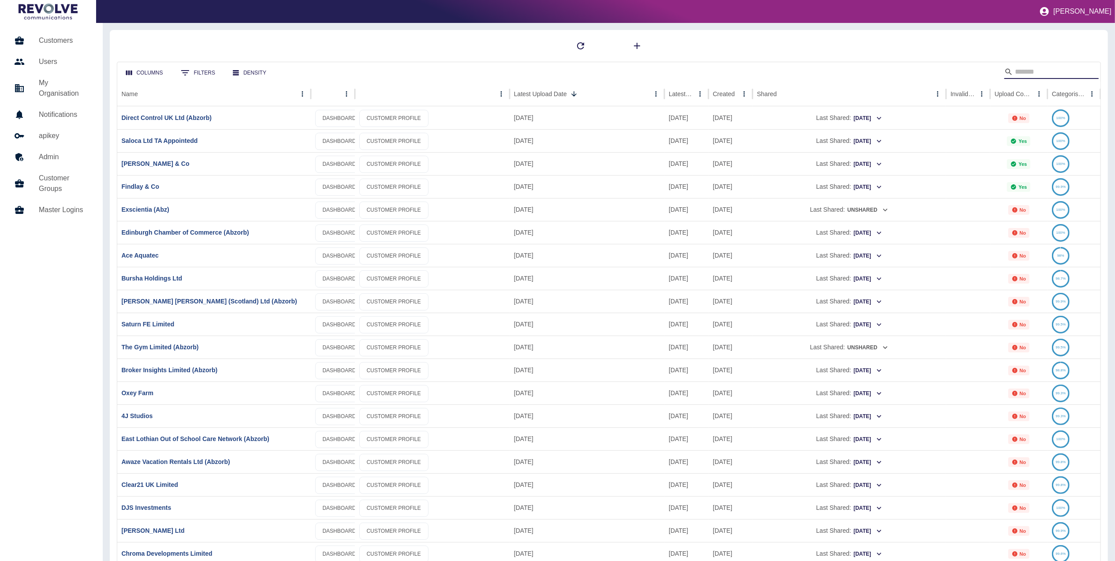
click at [1030, 68] on input "Search" at bounding box center [1050, 72] width 71 height 14
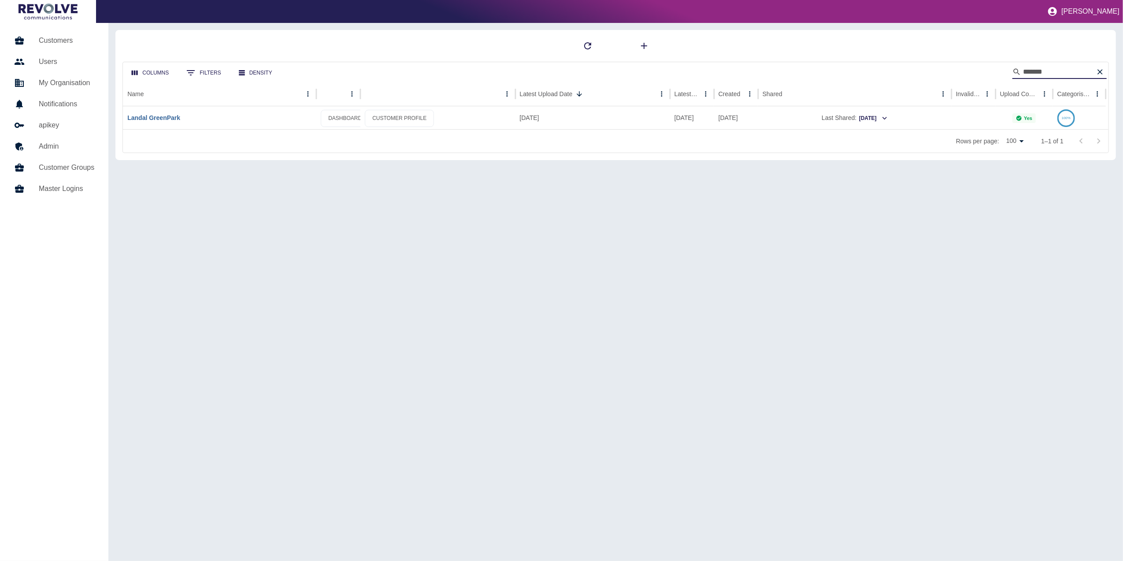
type input "******"
click at [178, 117] on link "Landal GreenPark" at bounding box center [153, 117] width 53 height 7
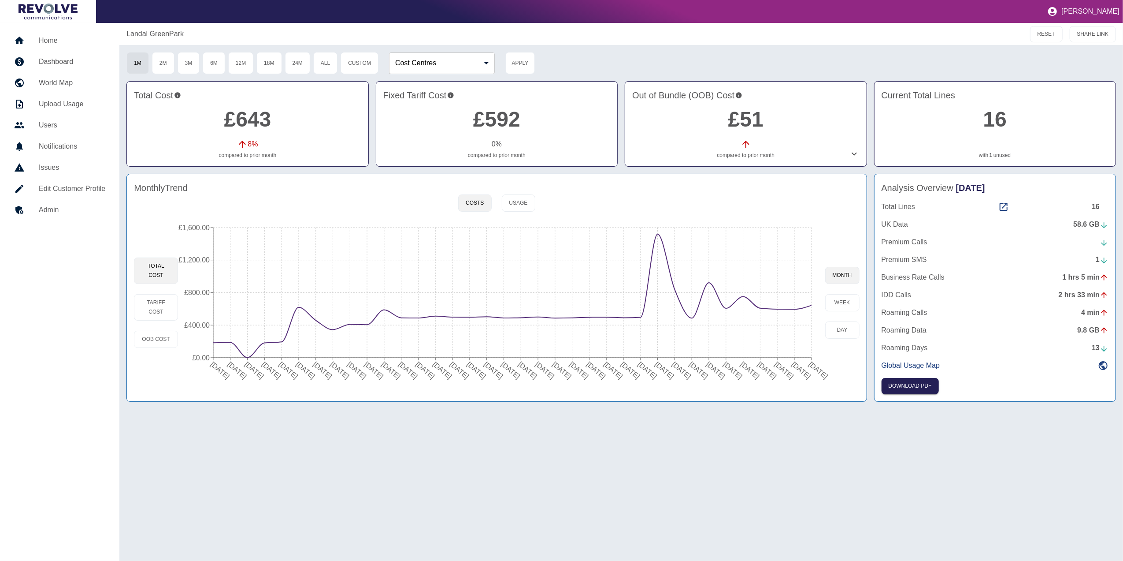
click at [827, 450] on div "Landal GreenPark RESET SHARE LINK 1M 2M 3M 6M 12M 18M 24M All Custom Cost Centr…" at bounding box center [621, 292] width 1004 height 538
click at [78, 36] on h5 "Home" at bounding box center [72, 40] width 67 height 11
